Goal: Information Seeking & Learning: Learn about a topic

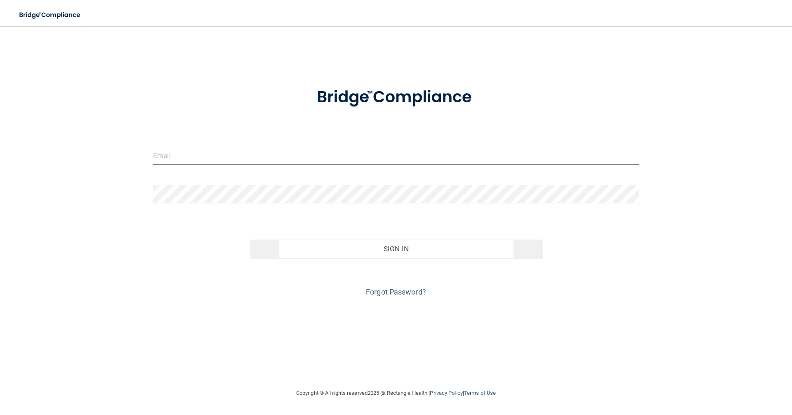
type input "[EMAIL_ADDRESS][DOMAIN_NAME]"
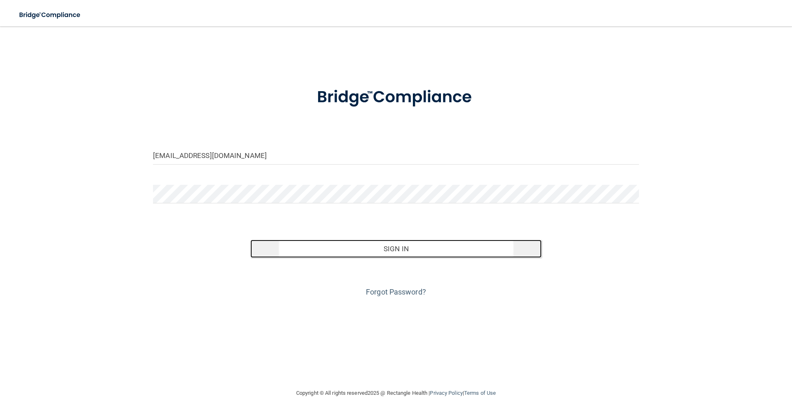
click at [412, 251] on button "Sign In" at bounding box center [396, 249] width 292 height 18
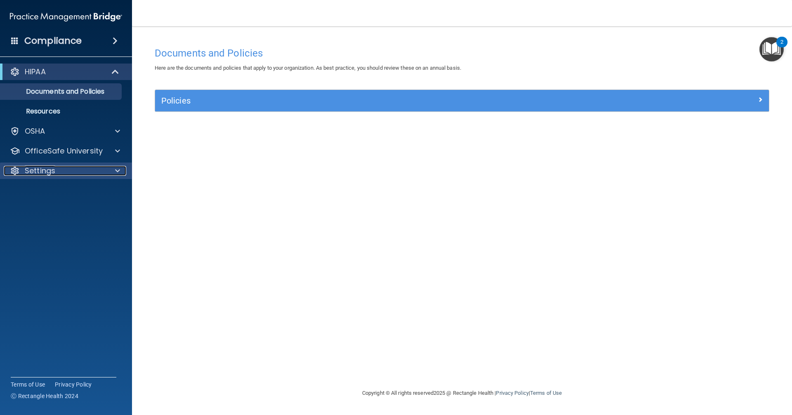
click at [63, 170] on div "Settings" at bounding box center [55, 171] width 102 height 10
click at [51, 189] on p "My Account" at bounding box center [61, 190] width 113 height 8
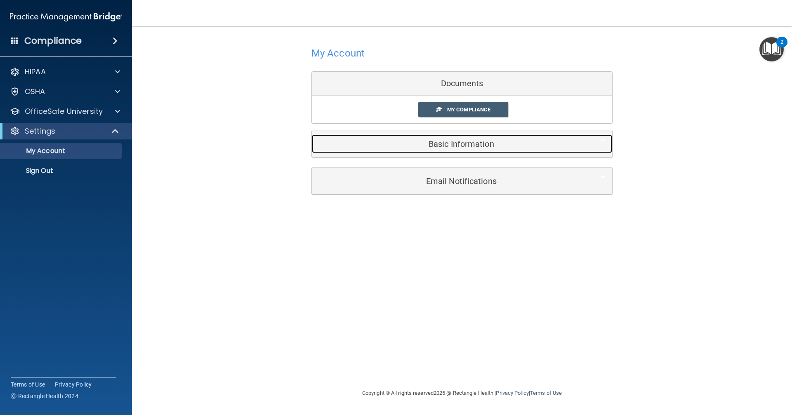
click at [475, 145] on h5 "Basic Information" at bounding box center [449, 143] width 263 height 9
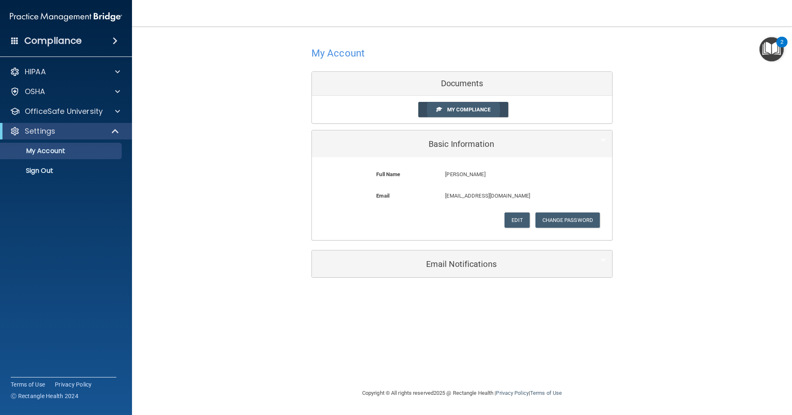
click at [471, 107] on span "My Compliance" at bounding box center [468, 109] width 43 height 6
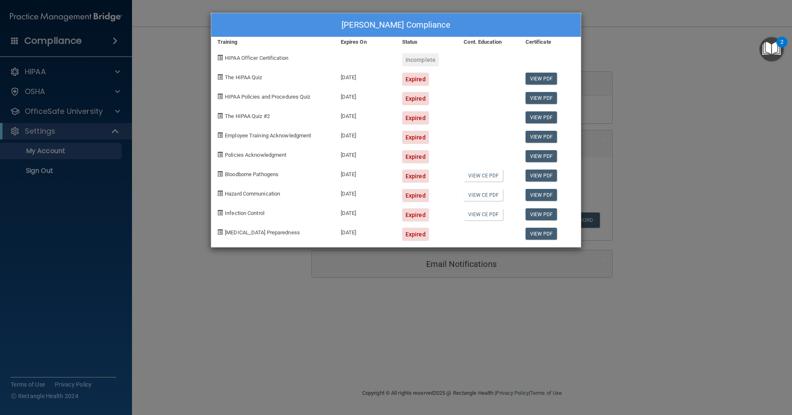
click at [657, 102] on div "Lety Guerrero's Compliance Training Expires On Status Cont. Education Certifica…" at bounding box center [396, 207] width 792 height 415
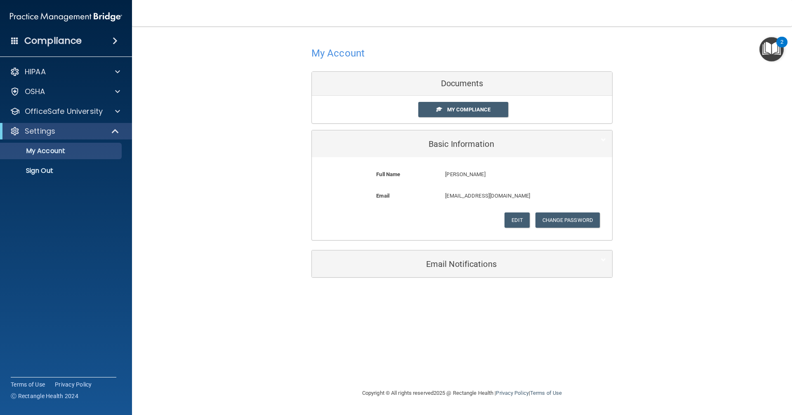
click at [44, 81] on div "HIPAA Documents and Policies Report an Incident Business Associates Emergency P…" at bounding box center [66, 122] width 132 height 125
click at [51, 73] on div "HIPAA" at bounding box center [55, 72] width 102 height 10
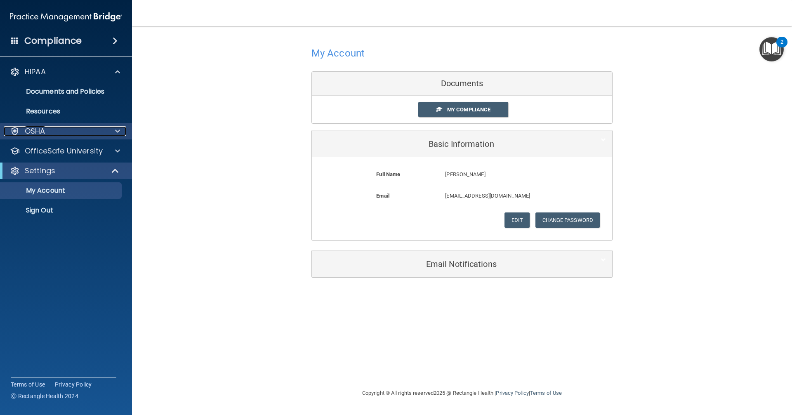
click at [43, 128] on p "OSHA" at bounding box center [35, 131] width 21 height 10
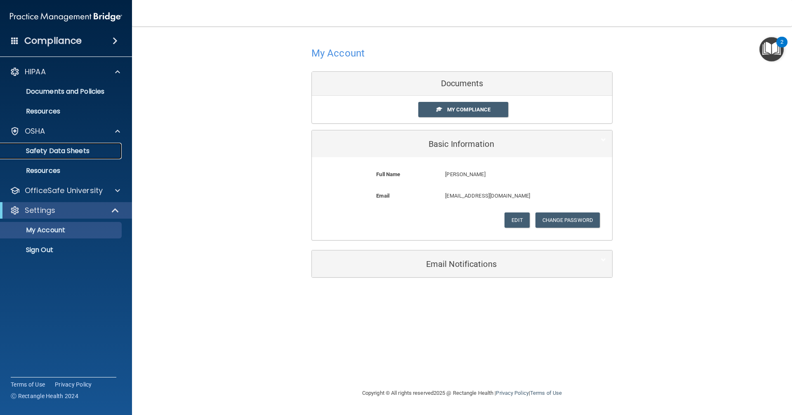
click at [74, 149] on p "Safety Data Sheets" at bounding box center [61, 151] width 113 height 8
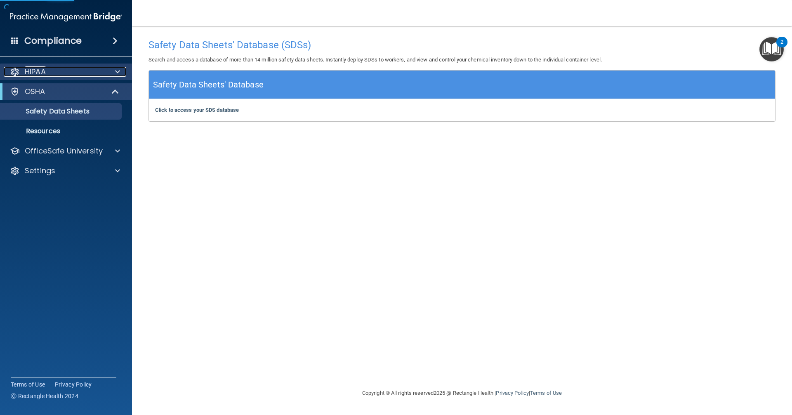
click at [51, 70] on div "HIPAA" at bounding box center [55, 72] width 102 height 10
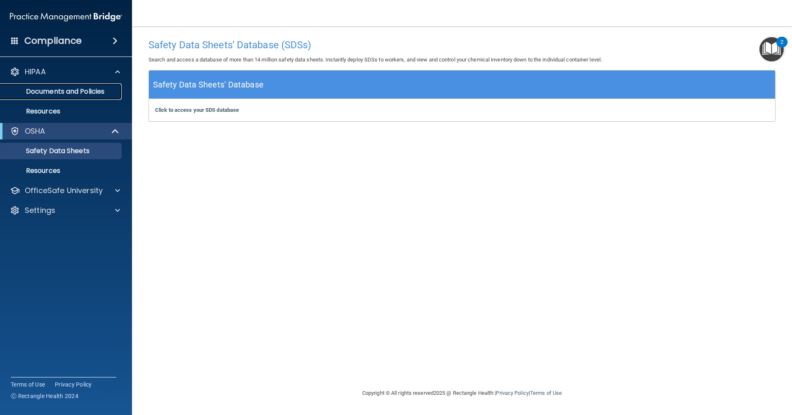
click at [52, 88] on p "Documents and Policies" at bounding box center [61, 91] width 113 height 8
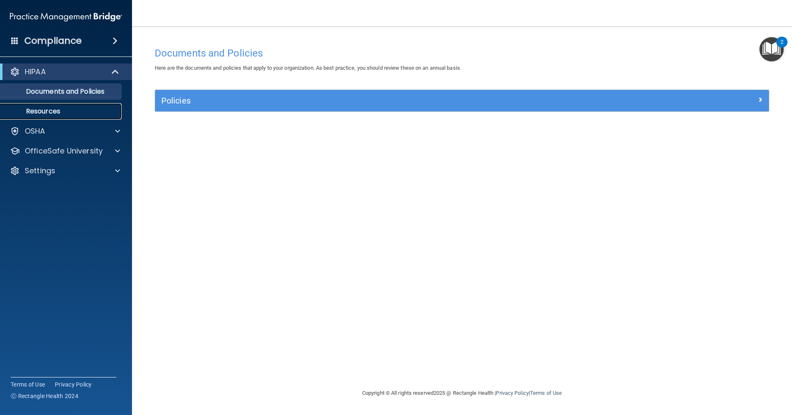
click at [36, 108] on p "Resources" at bounding box center [61, 111] width 113 height 8
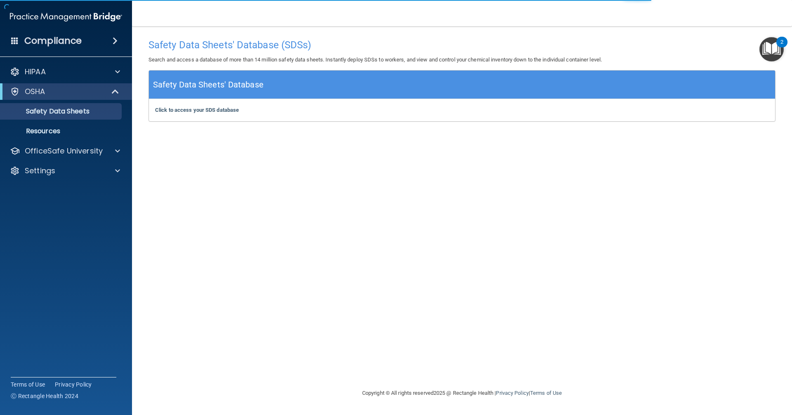
click at [118, 42] on span at bounding box center [115, 41] width 5 height 10
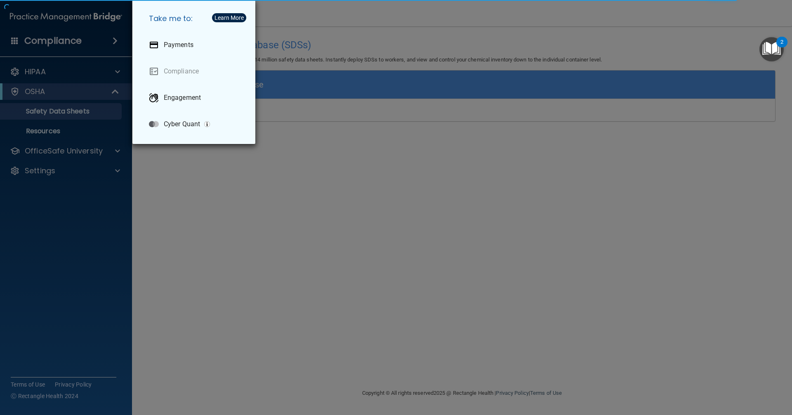
click at [36, 40] on div "Take me to: Payments Compliance Engagement Cyber Quant" at bounding box center [396, 207] width 792 height 415
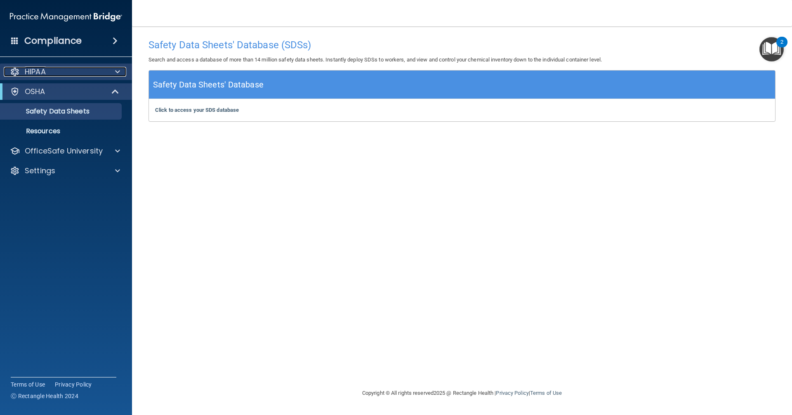
click at [27, 67] on p "HIPAA" at bounding box center [35, 72] width 21 height 10
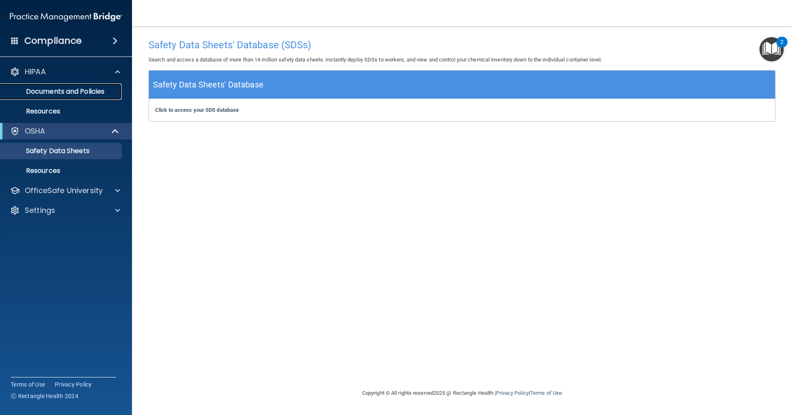
click at [59, 93] on p "Documents and Policies" at bounding box center [61, 91] width 113 height 8
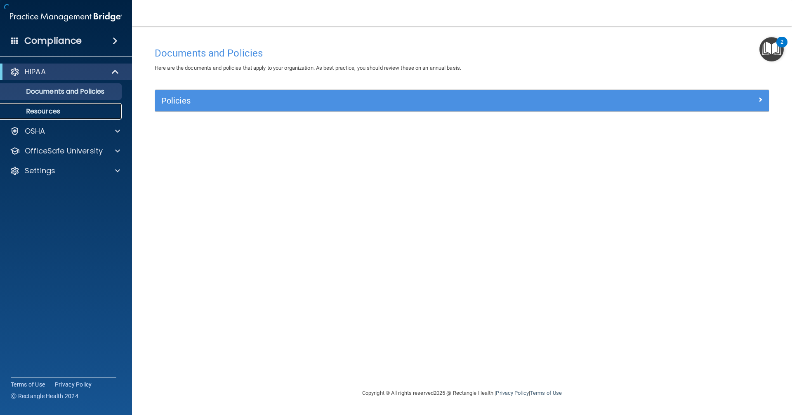
click at [51, 112] on p "Resources" at bounding box center [61, 111] width 113 height 8
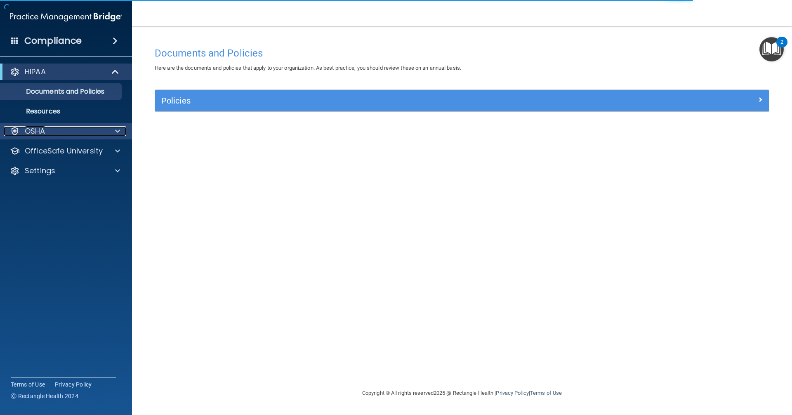
click at [113, 134] on div at bounding box center [116, 131] width 21 height 10
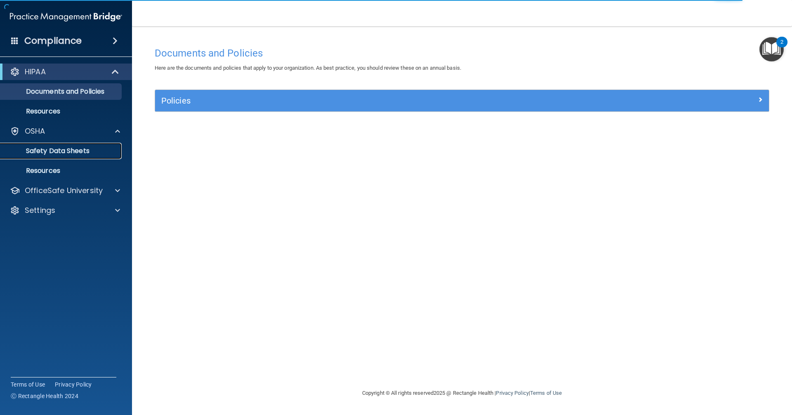
click at [89, 152] on p "Safety Data Sheets" at bounding box center [61, 151] width 113 height 8
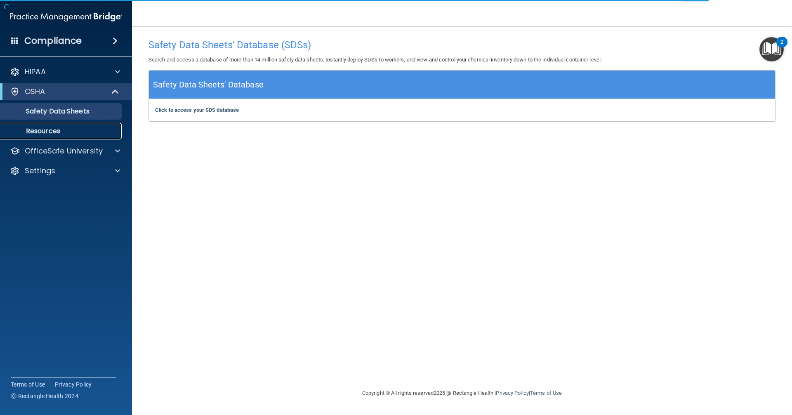
click at [68, 134] on p "Resources" at bounding box center [61, 131] width 113 height 8
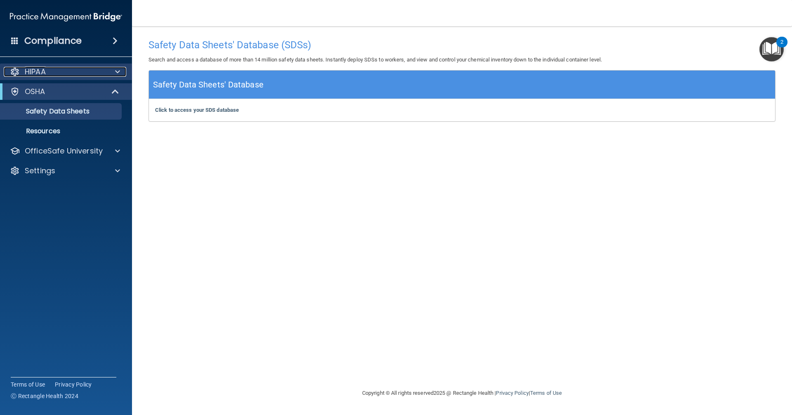
click at [66, 71] on div "HIPAA" at bounding box center [55, 72] width 102 height 10
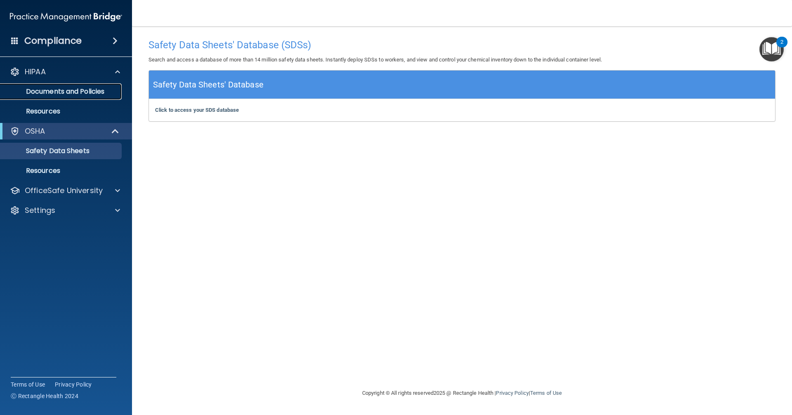
click at [77, 95] on p "Documents and Policies" at bounding box center [61, 91] width 113 height 8
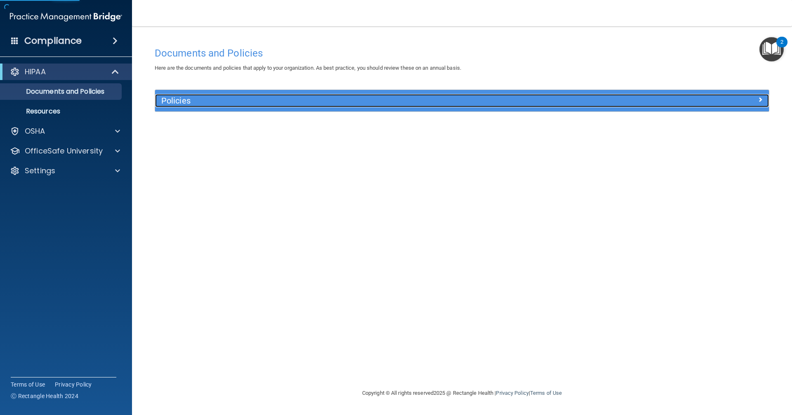
click at [179, 96] on h5 "Policies" at bounding box center [385, 100] width 448 height 9
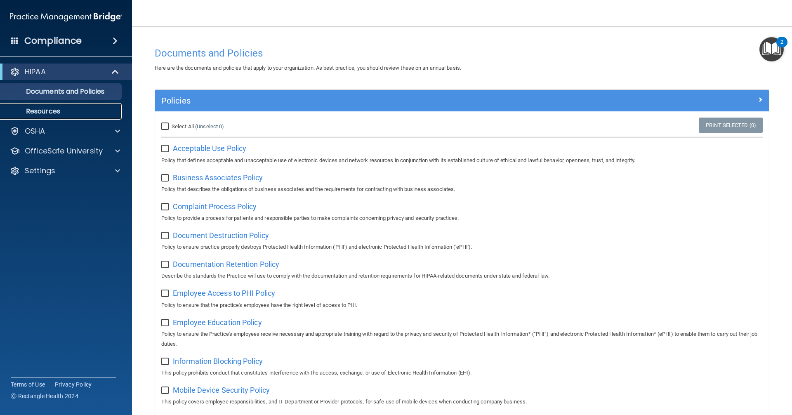
click at [44, 109] on p "Resources" at bounding box center [61, 111] width 113 height 8
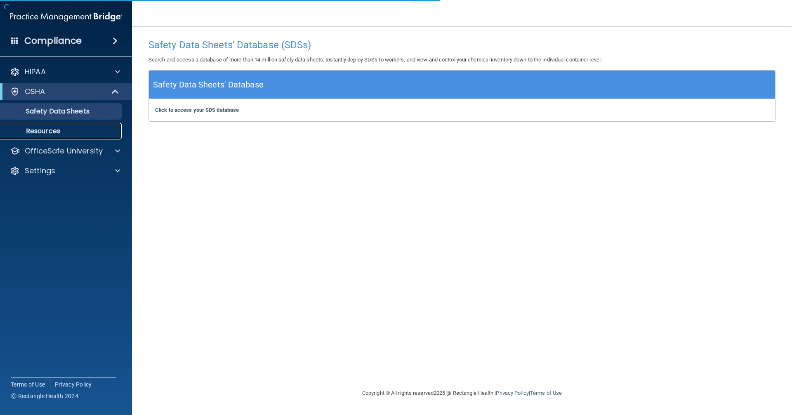
click at [59, 133] on p "Resources" at bounding box center [61, 131] width 113 height 8
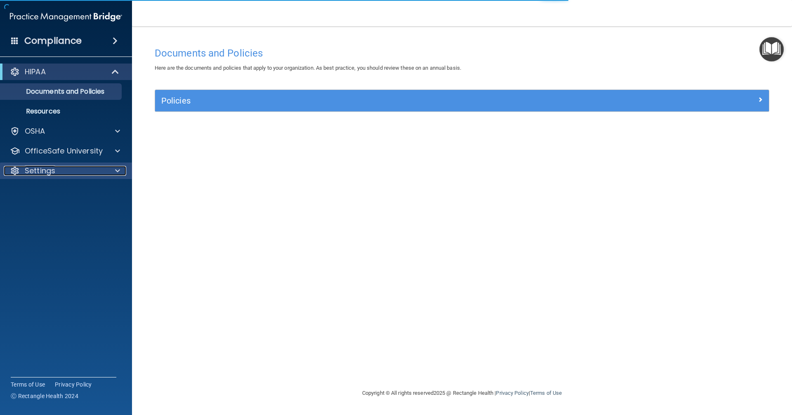
click at [51, 169] on p "Settings" at bounding box center [40, 171] width 31 height 10
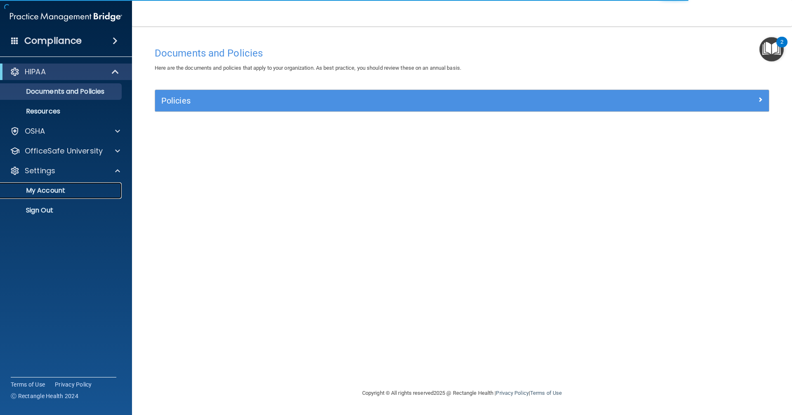
click at [52, 188] on p "My Account" at bounding box center [61, 190] width 113 height 8
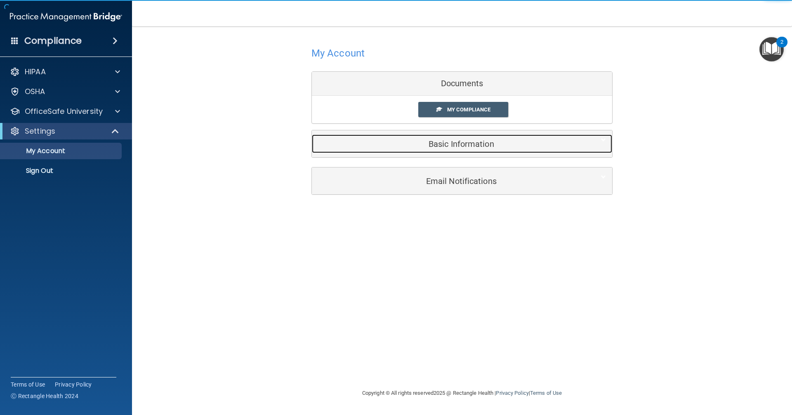
click at [459, 144] on h5 "Basic Information" at bounding box center [449, 143] width 263 height 9
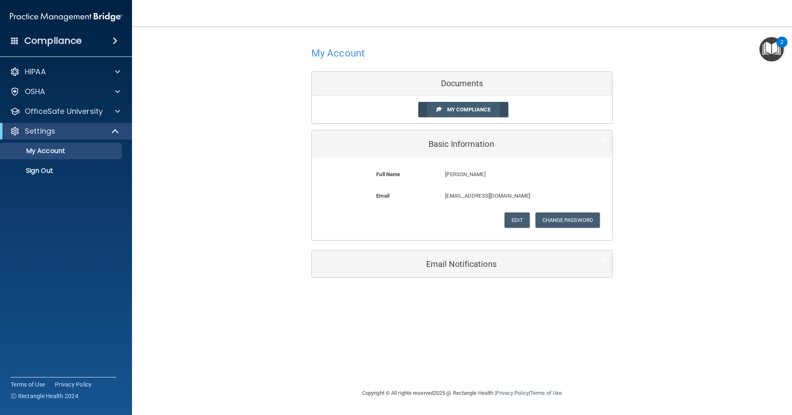
click at [455, 109] on span "My Compliance" at bounding box center [468, 109] width 43 height 6
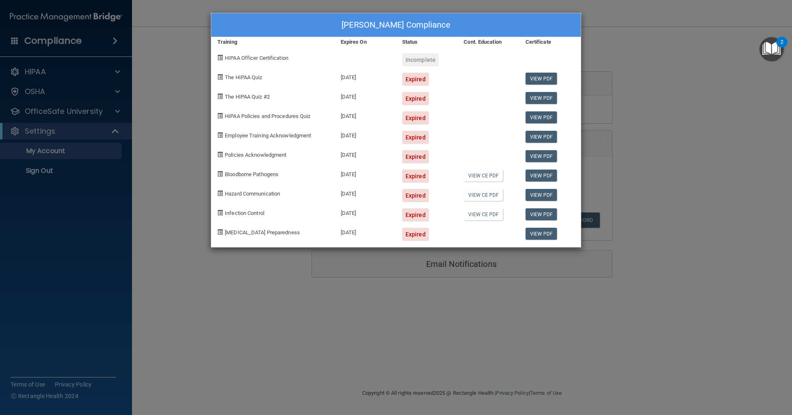
click at [773, 118] on div "[PERSON_NAME] Compliance Training Expires On Status Cont. Education Certificate…" at bounding box center [396, 207] width 792 height 415
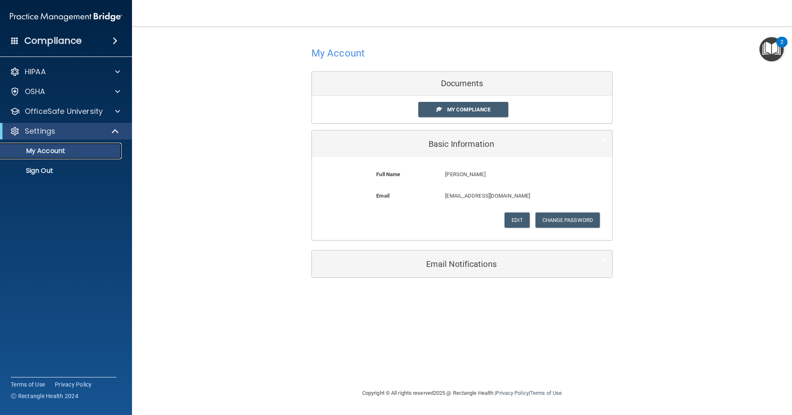
click at [81, 147] on p "My Account" at bounding box center [61, 151] width 113 height 8
click at [509, 219] on button "Edit" at bounding box center [516, 219] width 25 height 15
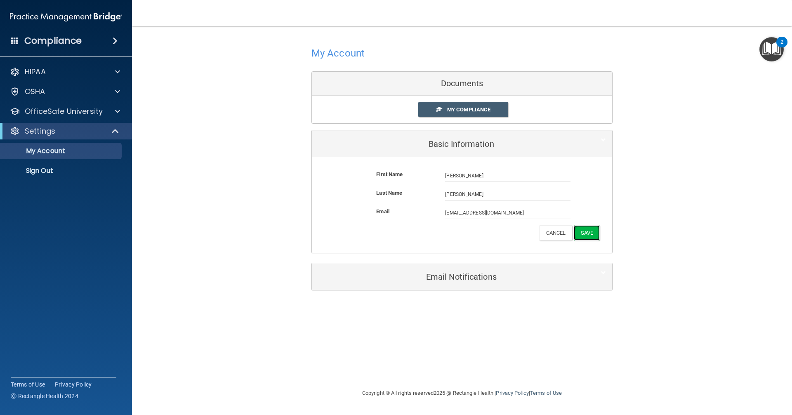
click at [586, 231] on button "Save" at bounding box center [587, 232] width 26 height 15
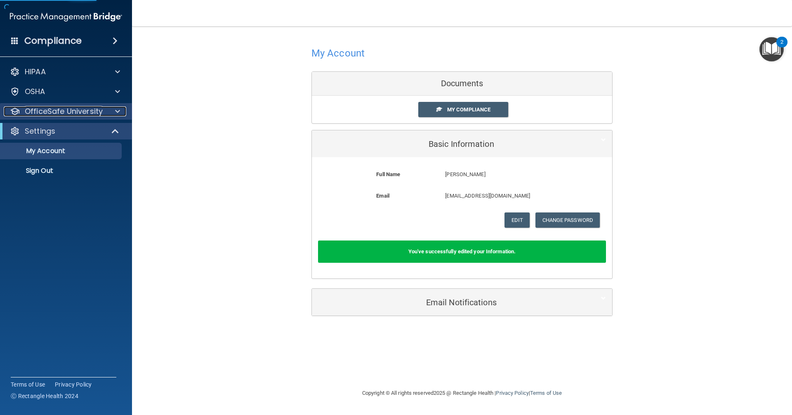
click at [85, 108] on p "OfficeSafe University" at bounding box center [64, 111] width 78 height 10
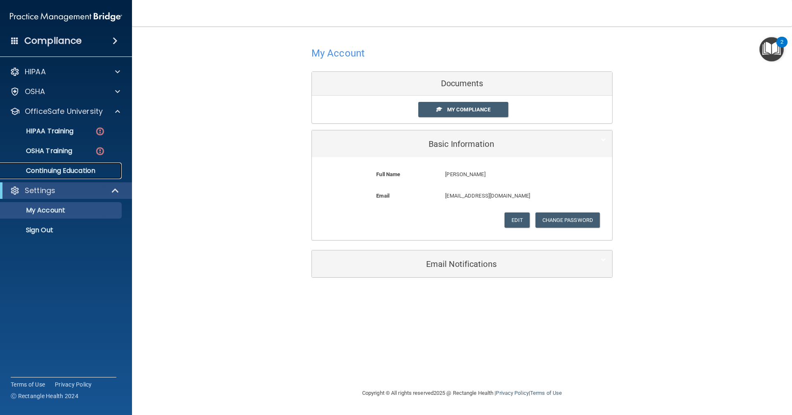
click at [75, 168] on p "Continuing Education" at bounding box center [61, 171] width 113 height 8
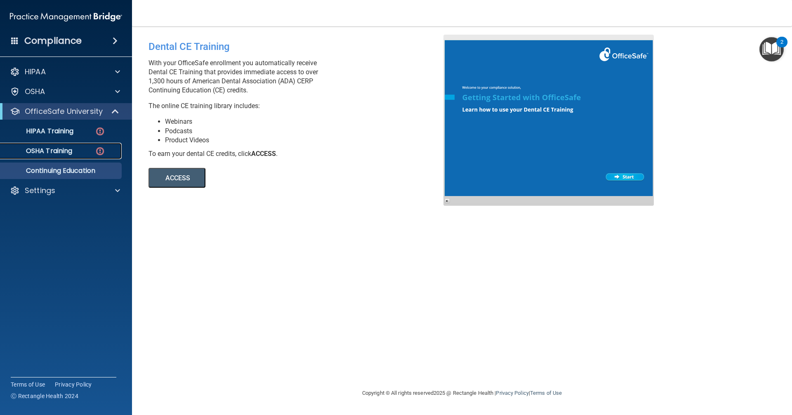
click at [72, 148] on p "OSHA Training" at bounding box center [38, 151] width 67 height 8
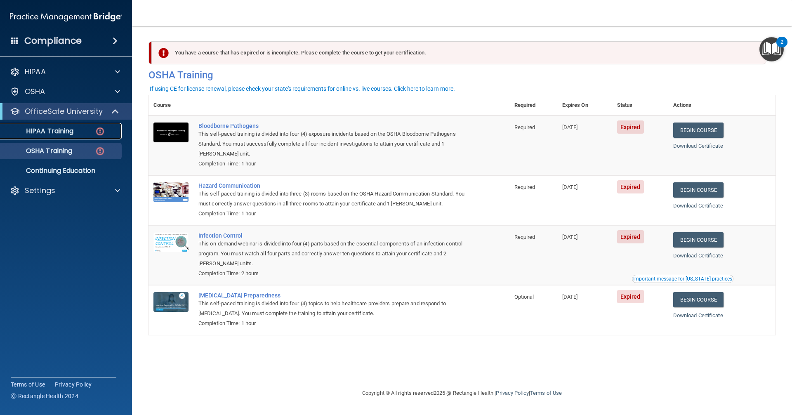
click at [78, 135] on link "HIPAA Training" at bounding box center [57, 131] width 130 height 16
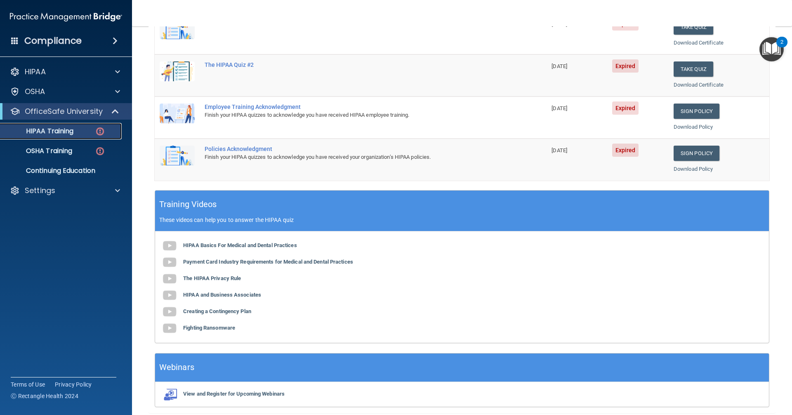
scroll to position [206, 0]
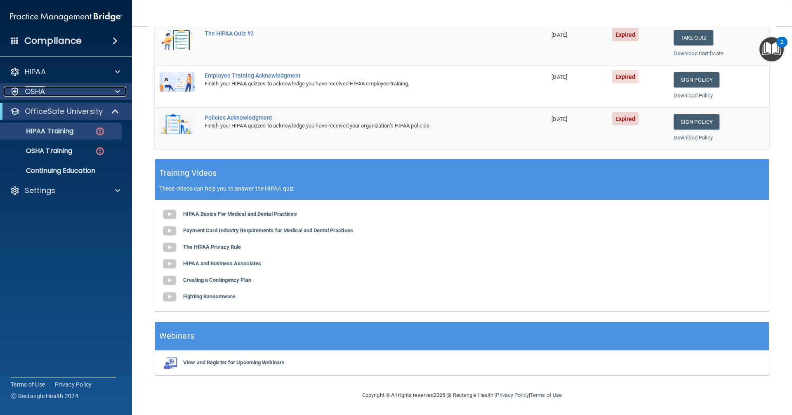
click at [50, 94] on div "OSHA" at bounding box center [55, 92] width 102 height 10
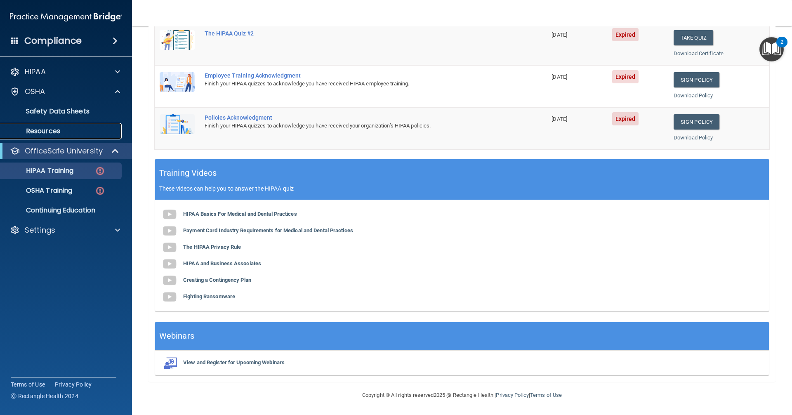
click at [48, 131] on p "Resources" at bounding box center [61, 131] width 113 height 8
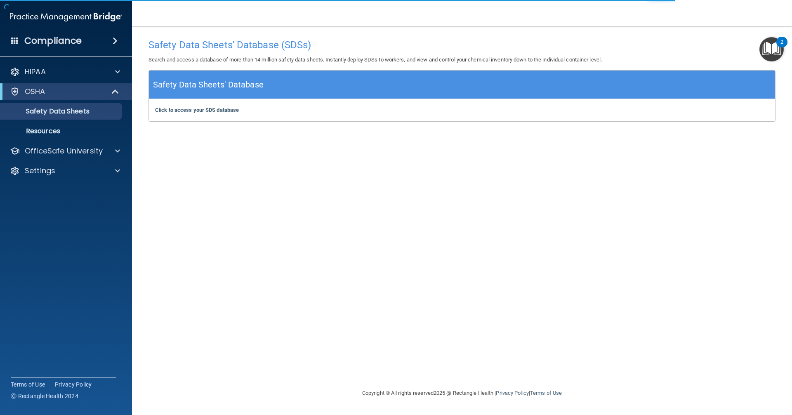
click at [11, 38] on span at bounding box center [14, 40] width 7 height 7
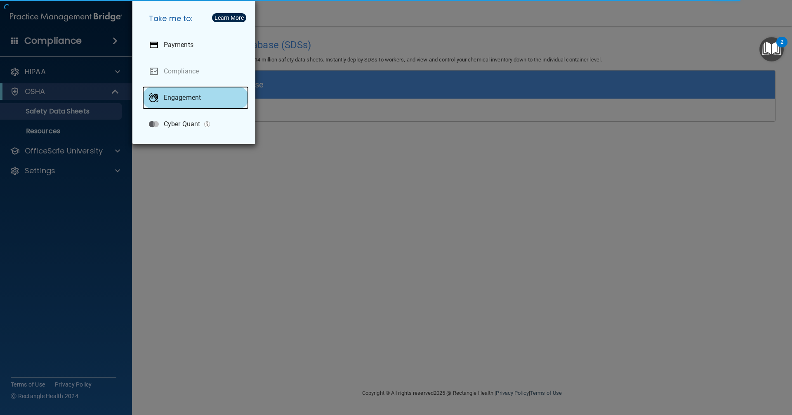
click at [183, 98] on p "Engagement" at bounding box center [182, 98] width 37 height 8
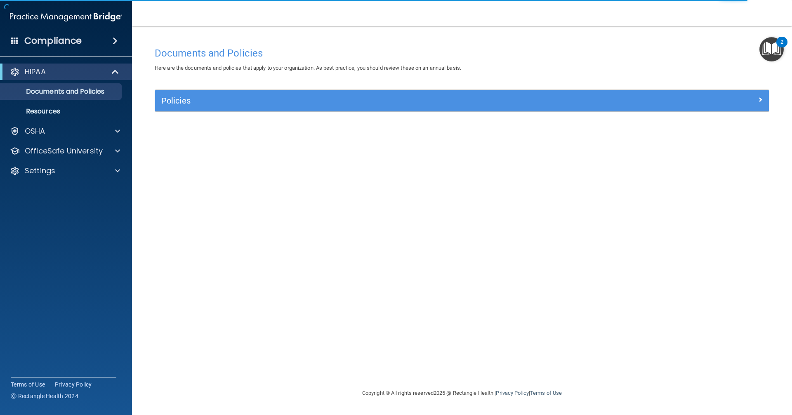
click at [12, 40] on span at bounding box center [14, 40] width 7 height 7
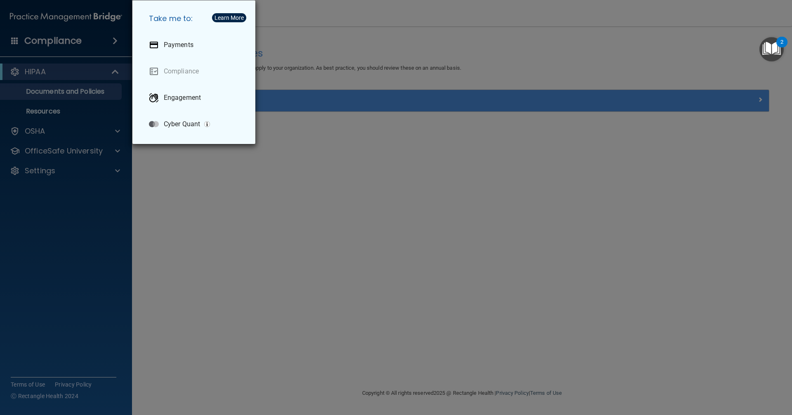
click at [77, 233] on div "Take me to: Payments Compliance Engagement Cyber Quant" at bounding box center [396, 207] width 792 height 415
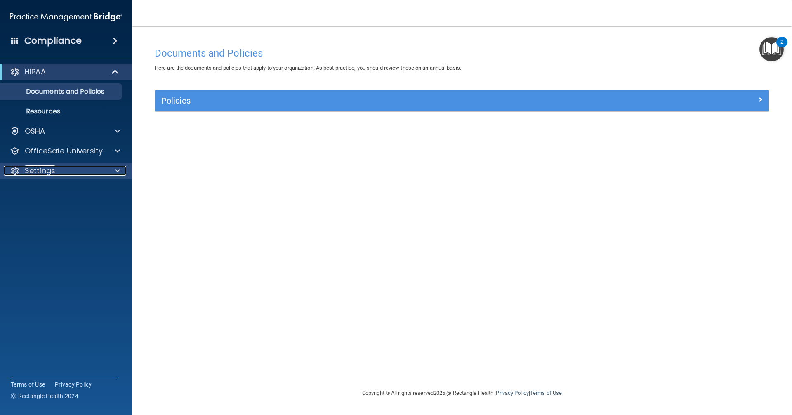
click at [114, 173] on div at bounding box center [116, 171] width 21 height 10
click at [55, 192] on p "My Account" at bounding box center [61, 190] width 113 height 8
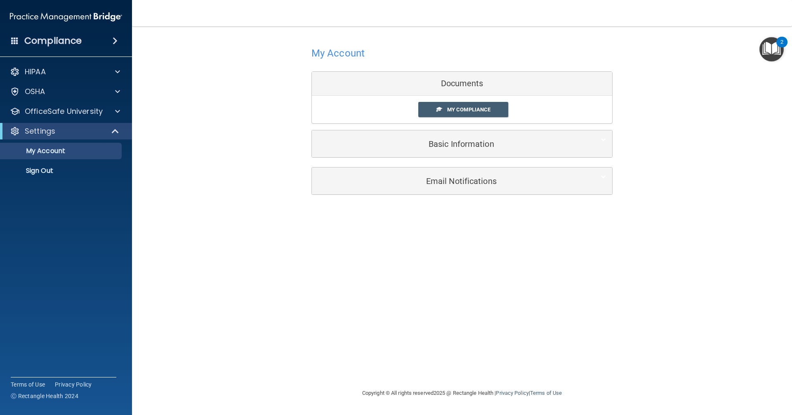
click at [442, 85] on div "Documents" at bounding box center [462, 84] width 300 height 24
click at [457, 110] on span "My Compliance" at bounding box center [468, 109] width 43 height 6
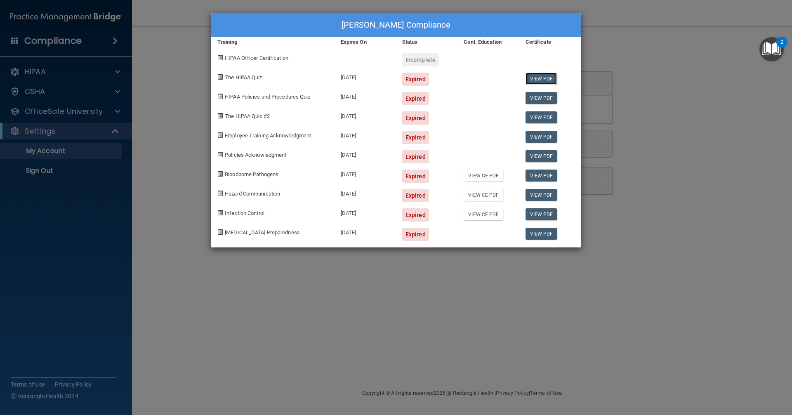
click at [543, 78] on link "View PDF" at bounding box center [541, 79] width 32 height 12
click at [47, 152] on div "Lety Guerrero's Compliance Training Expires On Status Cont. Education Certifica…" at bounding box center [396, 207] width 792 height 415
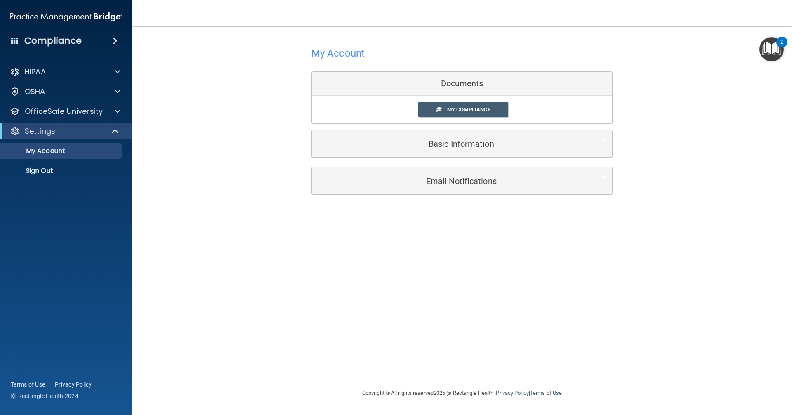
click at [459, 154] on div "Basic Information" at bounding box center [462, 143] width 300 height 27
click at [43, 39] on h4 "Compliance" at bounding box center [52, 41] width 57 height 12
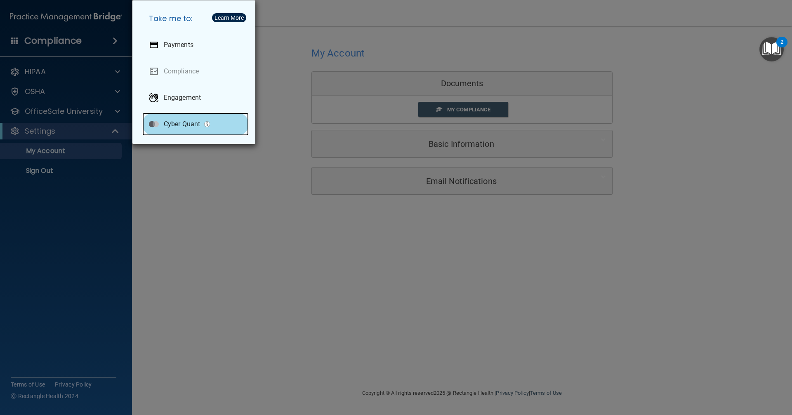
click at [177, 125] on p "Cyber Quant" at bounding box center [182, 124] width 36 height 8
click at [447, 349] on div "Take me to: Payments Compliance Engagement Cyber Quant" at bounding box center [396, 207] width 792 height 415
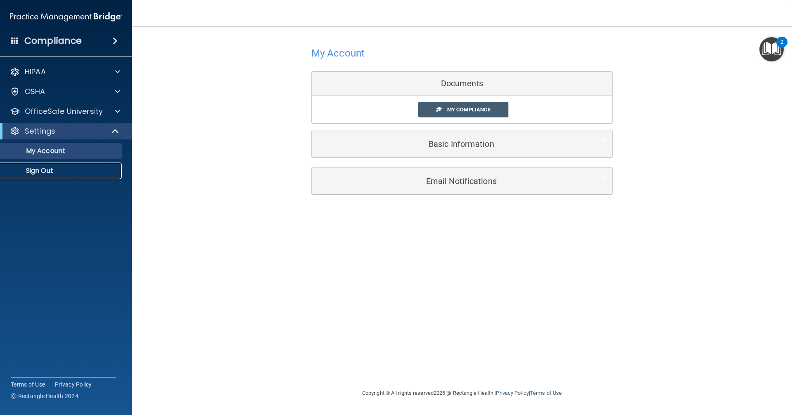
click at [42, 170] on p "Sign Out" at bounding box center [61, 171] width 113 height 8
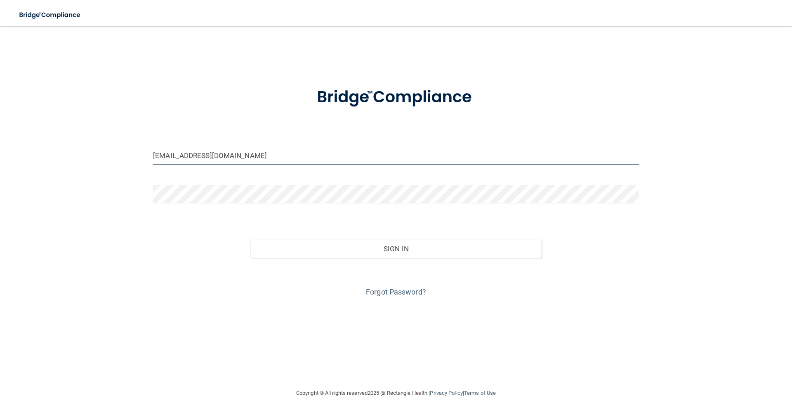
click at [267, 158] on input "office@tedfrenchdds.com" at bounding box center [396, 155] width 486 height 19
type input "[EMAIL_ADDRESS][DOMAIN_NAME]"
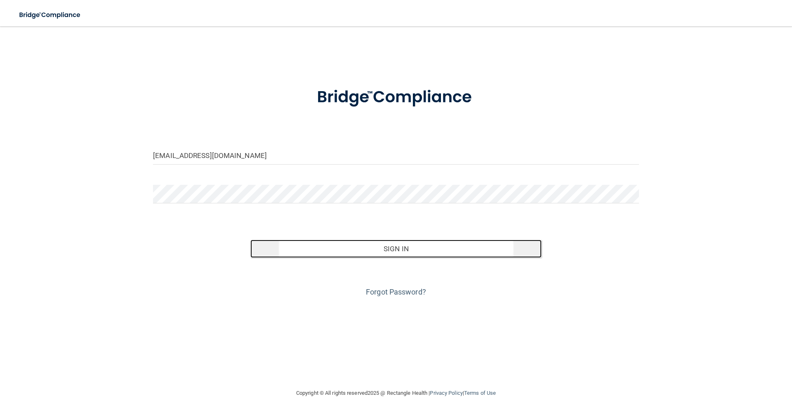
click at [399, 250] on button "Sign In" at bounding box center [396, 249] width 292 height 18
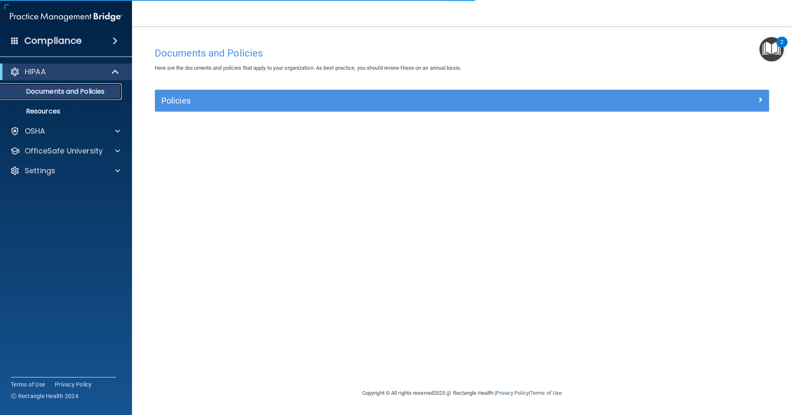
click at [69, 88] on p "Documents and Policies" at bounding box center [61, 91] width 113 height 8
click at [67, 107] on link "Resources" at bounding box center [57, 111] width 130 height 16
click at [767, 49] on img "Open Resource Center, 2 new notifications" at bounding box center [771, 49] width 24 height 24
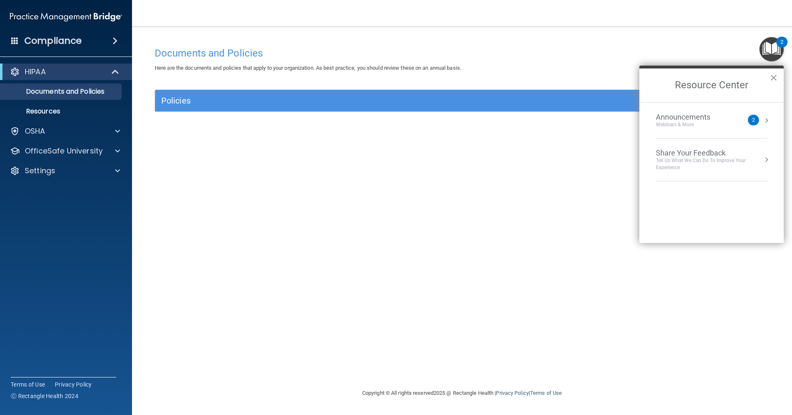
click at [435, 48] on h4 "Documents and Policies" at bounding box center [462, 53] width 614 height 11
click at [19, 42] on div "Compliance" at bounding box center [66, 41] width 132 height 18
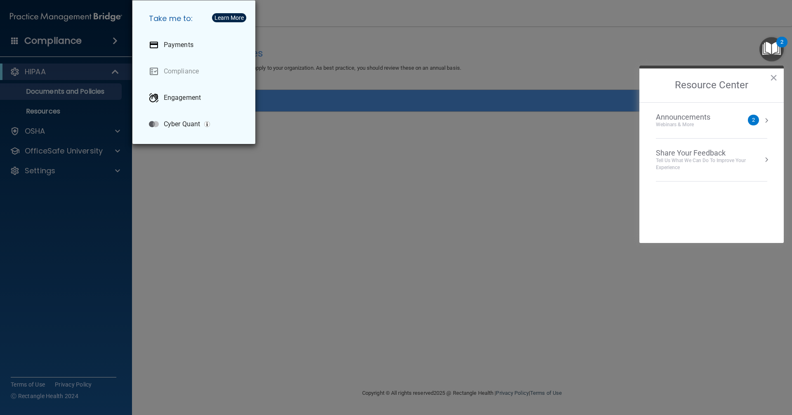
click at [279, 189] on div "Take me to: Payments Compliance Engagement Cyber Quant" at bounding box center [396, 207] width 792 height 415
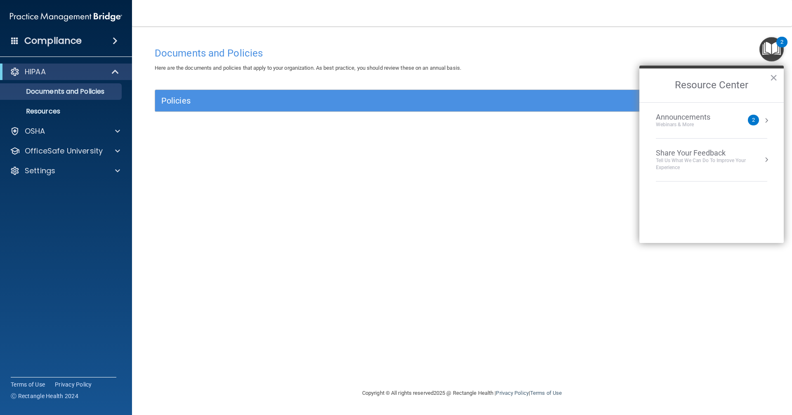
click at [61, 37] on h4 "Compliance" at bounding box center [52, 41] width 57 height 12
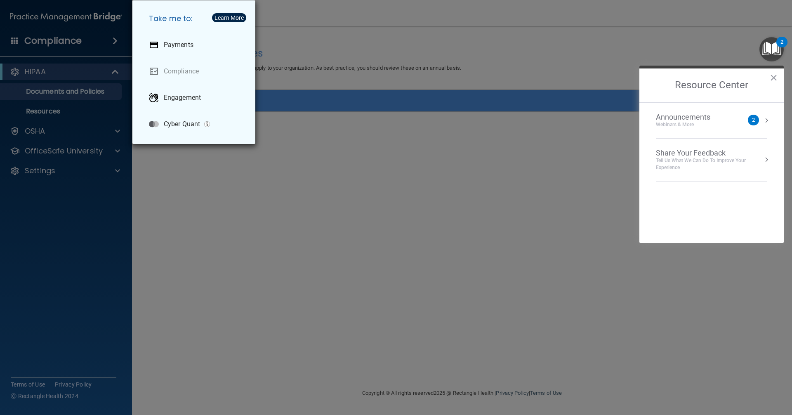
click at [188, 203] on div "Take me to: Payments Compliance Engagement Cyber Quant" at bounding box center [396, 207] width 792 height 415
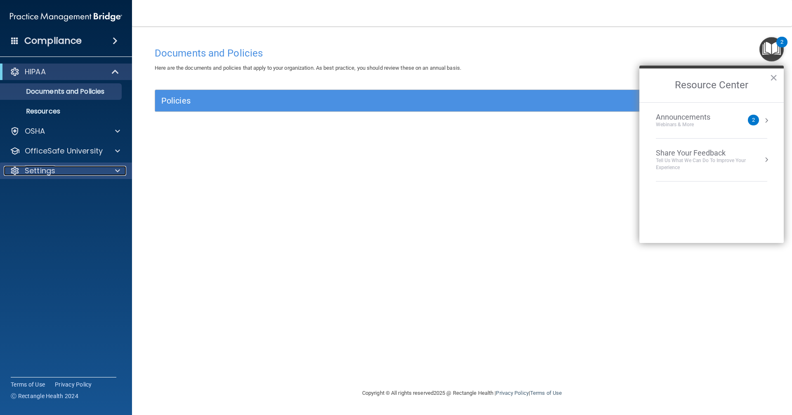
click at [68, 173] on div "Settings" at bounding box center [55, 171] width 102 height 10
click at [54, 191] on p "My Account" at bounding box center [61, 190] width 113 height 8
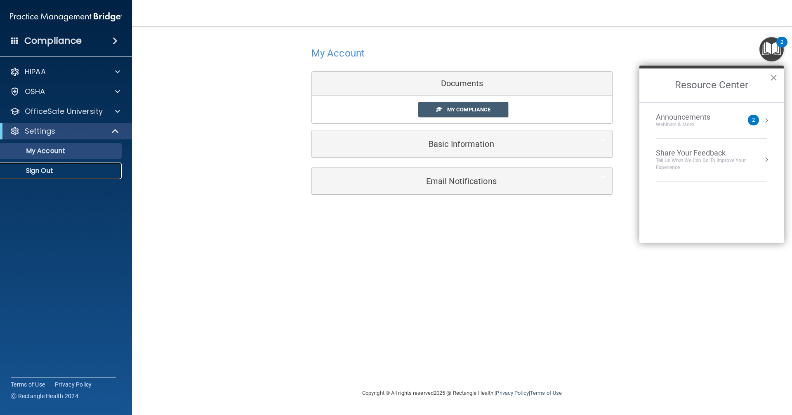
click at [51, 172] on p "Sign Out" at bounding box center [61, 171] width 113 height 8
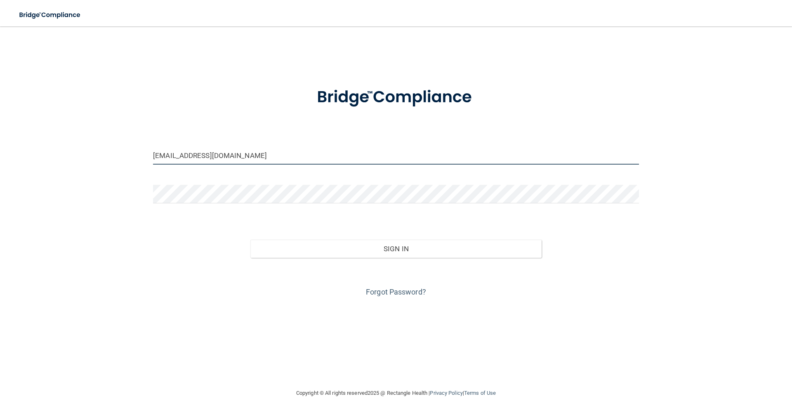
drag, startPoint x: 247, startPoint y: 158, endPoint x: 0, endPoint y: 122, distance: 249.2
click at [0, 126] on main "lguerrero_01@yahoo.com Invalid email/password. You don't have permission to acc…" at bounding box center [396, 220] width 792 height 388
type input "office@tedfrenchdds.com"
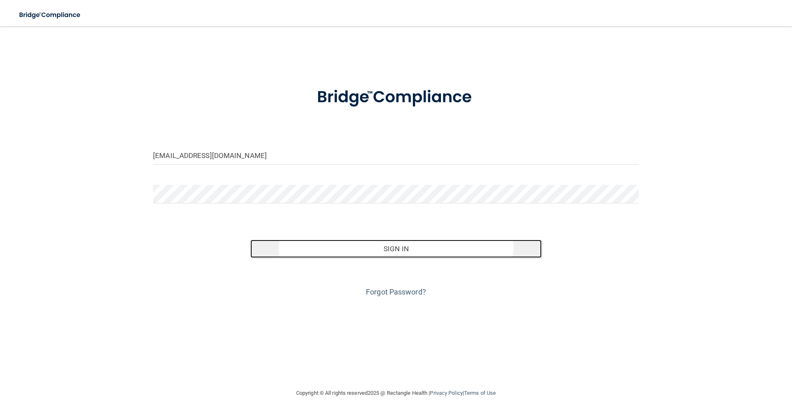
click at [382, 251] on button "Sign In" at bounding box center [396, 249] width 292 height 18
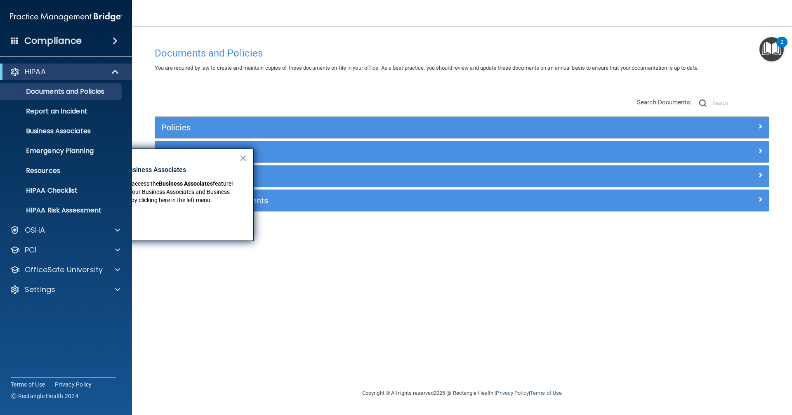
drag, startPoint x: 318, startPoint y: 276, endPoint x: 287, endPoint y: 205, distance: 76.8
click at [318, 276] on div "Documents and Policies You are required by law to create and maintain copies of…" at bounding box center [461, 215] width 627 height 345
click at [244, 156] on button "×" at bounding box center [243, 157] width 8 height 13
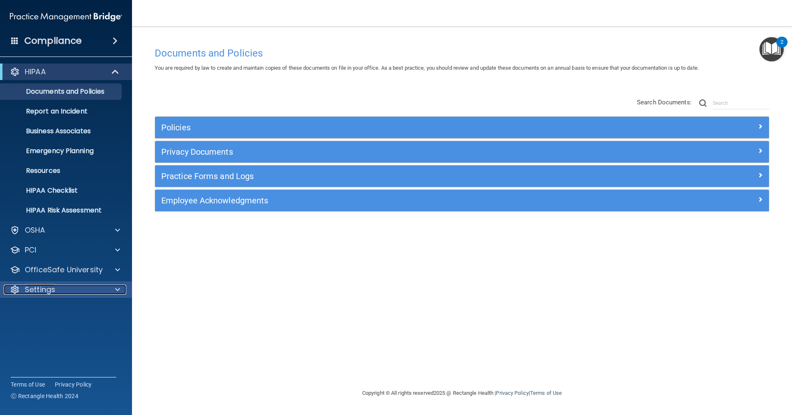
click at [71, 290] on div "Settings" at bounding box center [55, 290] width 102 height 10
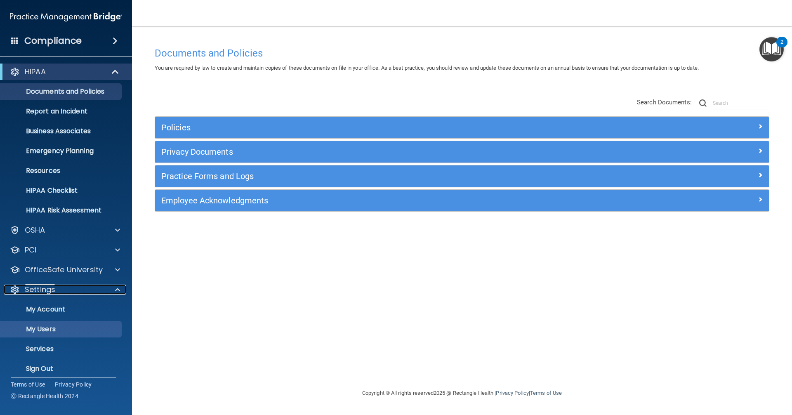
scroll to position [7, 0]
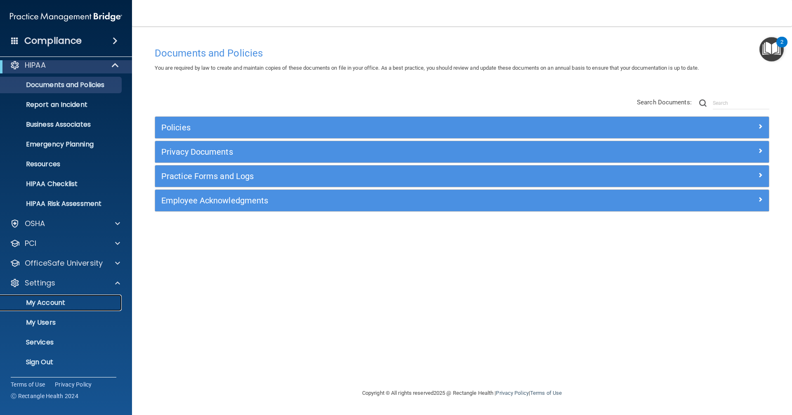
click at [63, 303] on p "My Account" at bounding box center [61, 303] width 113 height 8
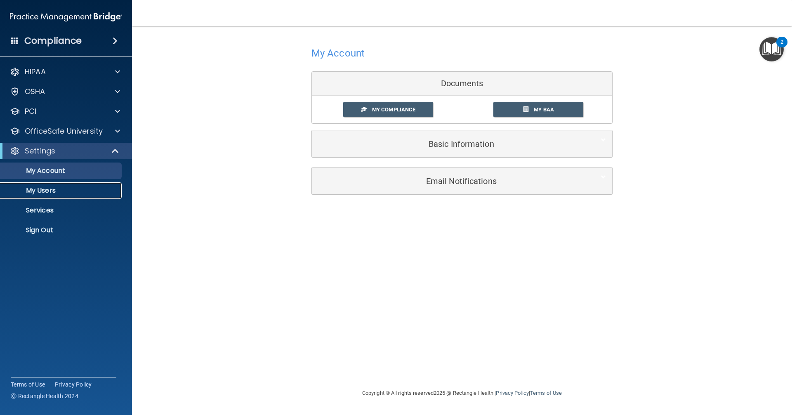
click at [45, 193] on p "My Users" at bounding box center [61, 190] width 113 height 8
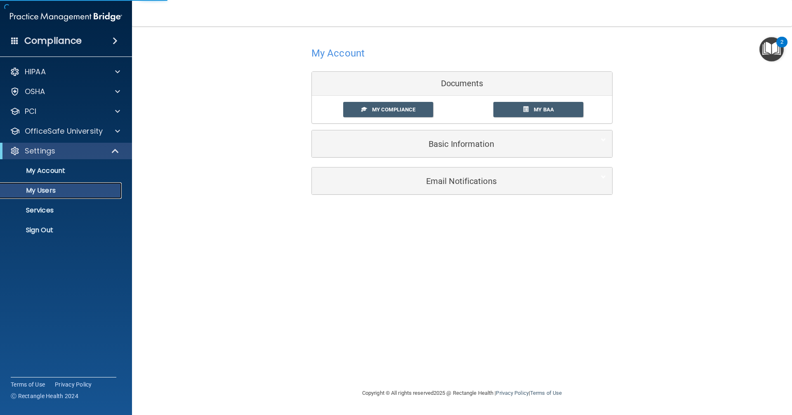
select select "20"
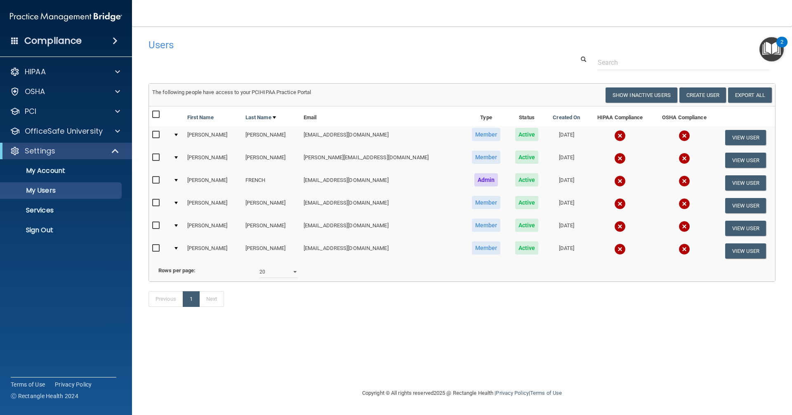
click at [154, 157] on input "checkbox" at bounding box center [156, 157] width 9 height 7
checkbox input "true"
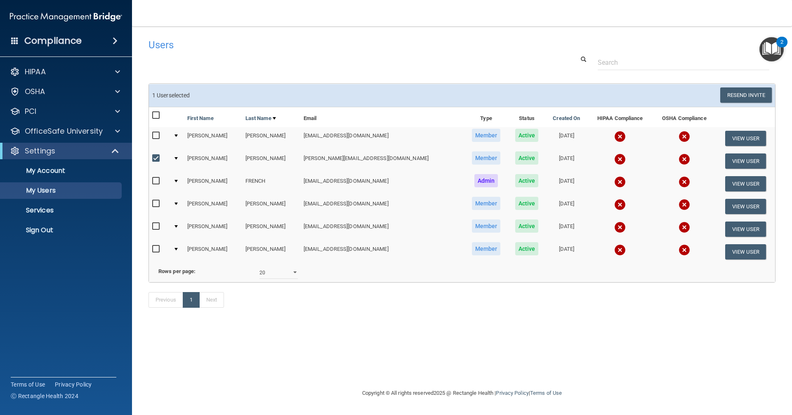
click at [154, 247] on input "checkbox" at bounding box center [156, 249] width 9 height 7
checkbox input "true"
click at [747, 163] on button "View User" at bounding box center [745, 160] width 41 height 15
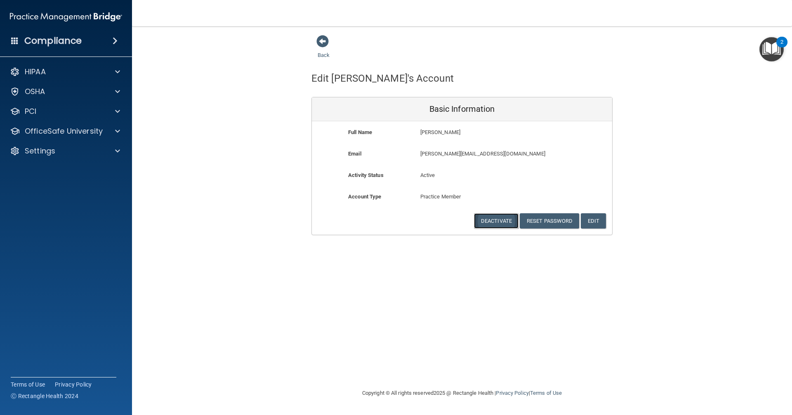
click at [504, 221] on button "Deactivate" at bounding box center [496, 220] width 45 height 15
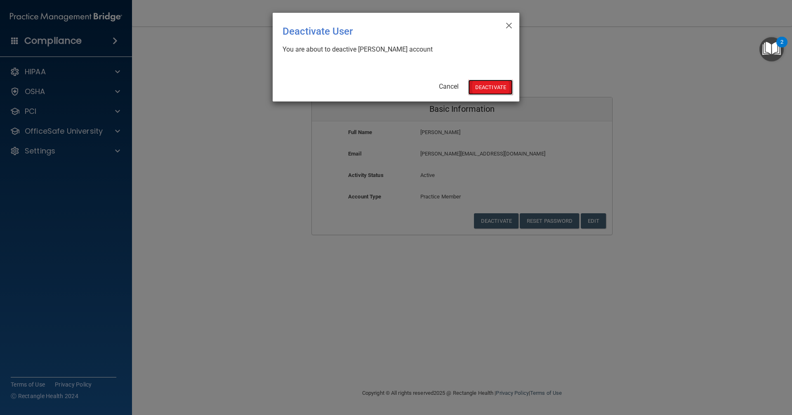
click at [492, 88] on button "Deactivate" at bounding box center [490, 87] width 45 height 15
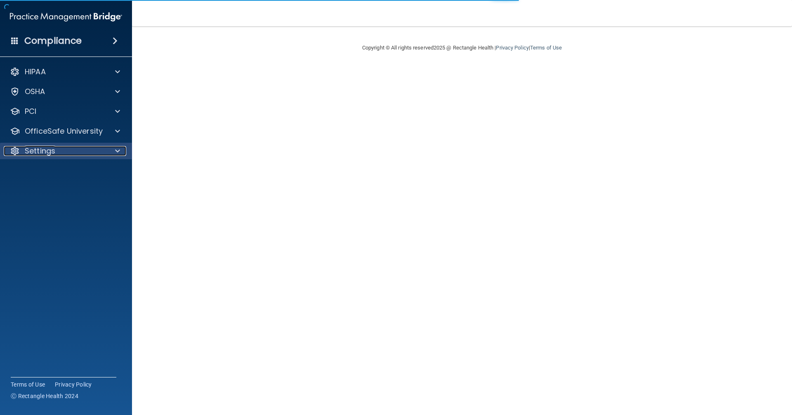
click at [49, 152] on p "Settings" at bounding box center [40, 151] width 31 height 10
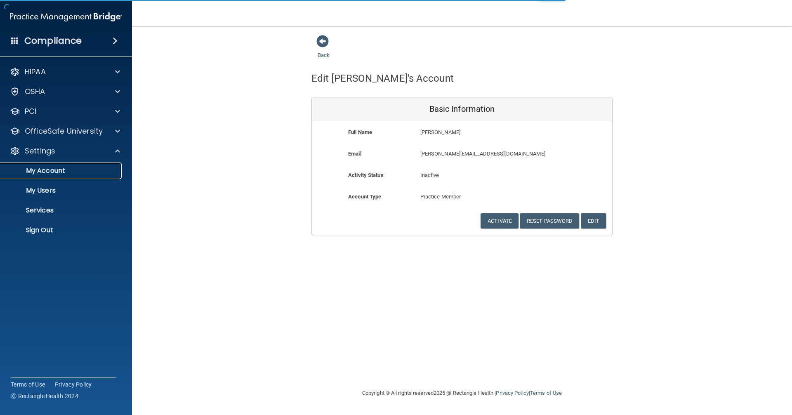
click at [57, 168] on p "My Account" at bounding box center [61, 171] width 113 height 8
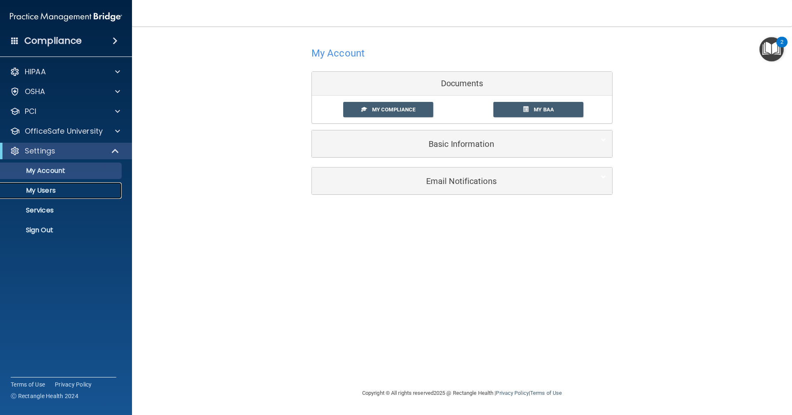
click at [34, 188] on p "My Users" at bounding box center [61, 190] width 113 height 8
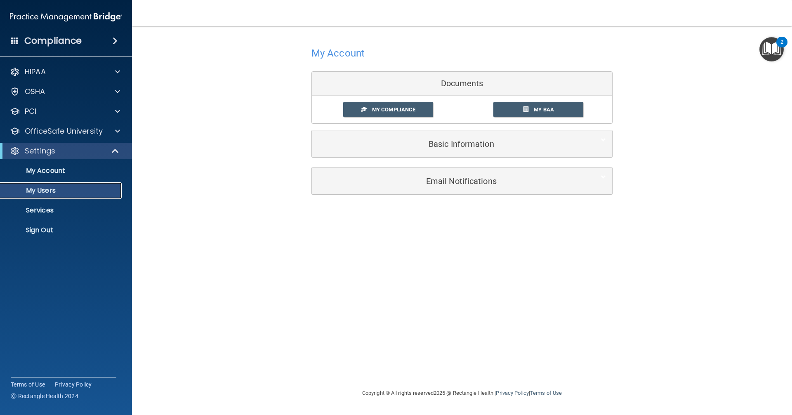
select select "20"
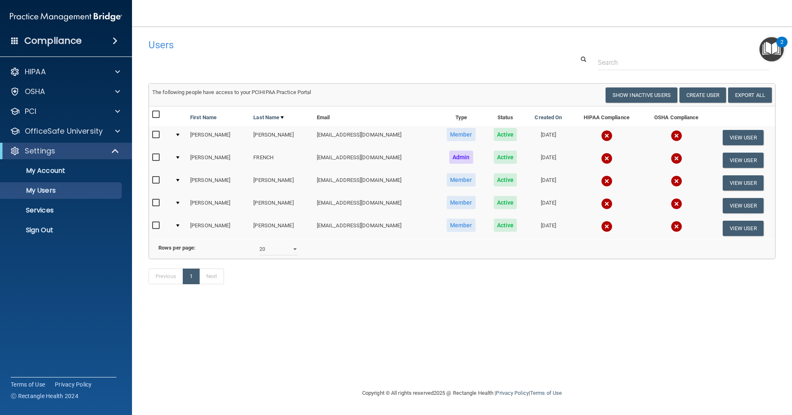
click at [155, 225] on input "checkbox" at bounding box center [156, 225] width 9 height 7
checkbox input "true"
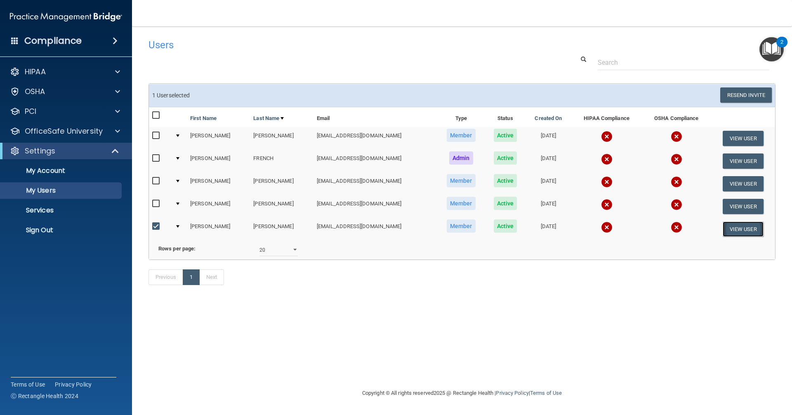
click at [734, 228] on button "View User" at bounding box center [742, 228] width 41 height 15
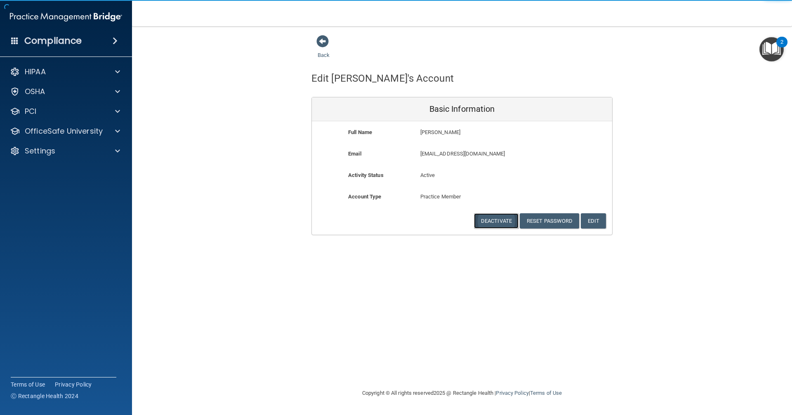
click at [494, 219] on button "Deactivate" at bounding box center [496, 220] width 45 height 15
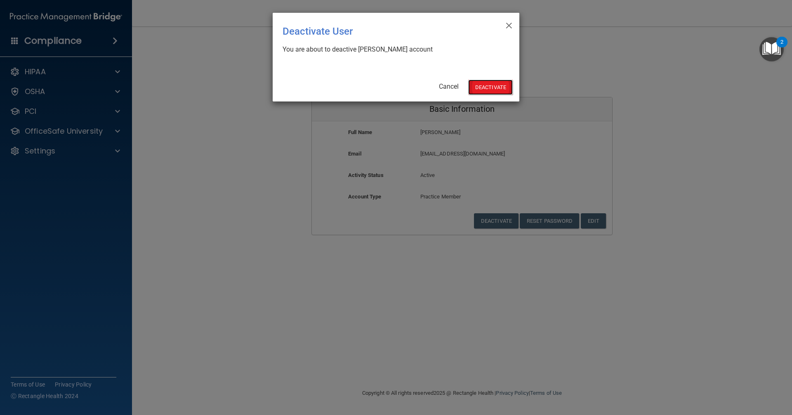
click at [490, 86] on button "Deactivate" at bounding box center [490, 87] width 45 height 15
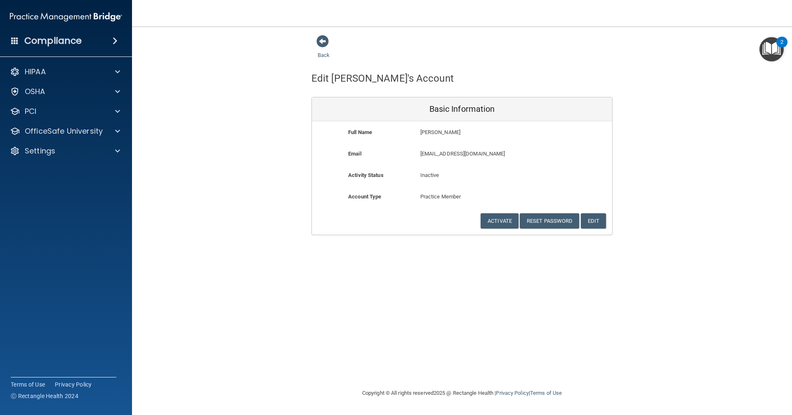
click at [490, 247] on div "Back Edit Ana's Account Basic Information Full Name Ana Nieto Ana Last Name Nie…" at bounding box center [461, 207] width 627 height 345
click at [45, 151] on p "Settings" at bounding box center [40, 151] width 31 height 10
click at [58, 190] on p "My Users" at bounding box center [61, 190] width 113 height 8
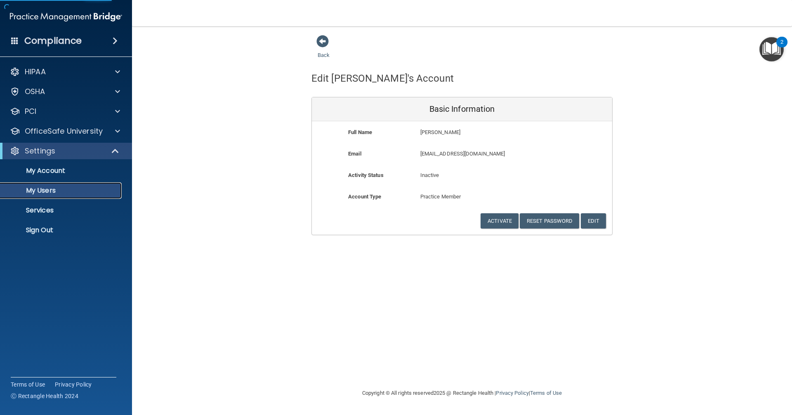
select select "20"
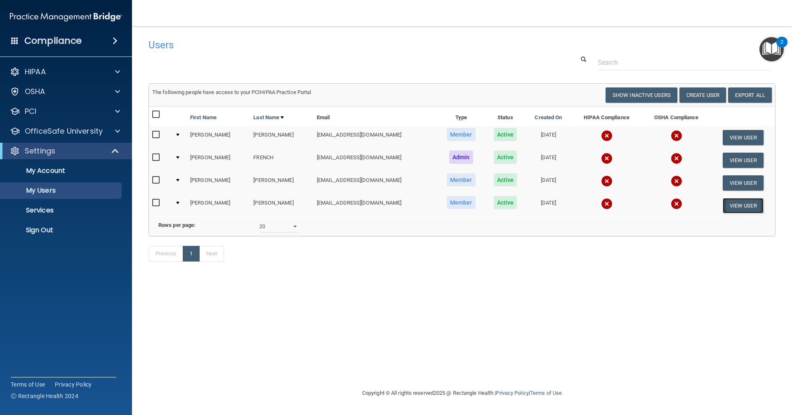
click at [747, 204] on button "View User" at bounding box center [742, 205] width 41 height 15
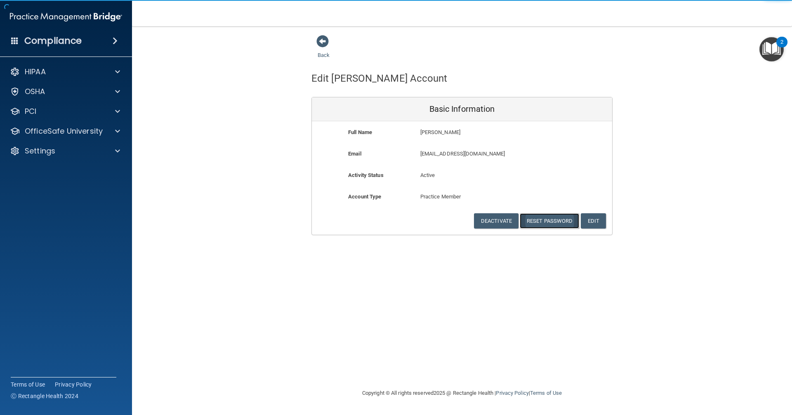
click at [547, 218] on button "Reset Password" at bounding box center [549, 220] width 59 height 15
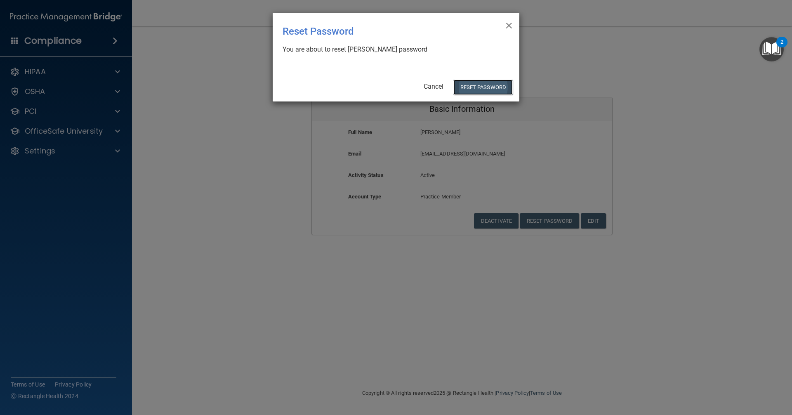
click at [492, 89] on button "Reset Password" at bounding box center [482, 87] width 59 height 15
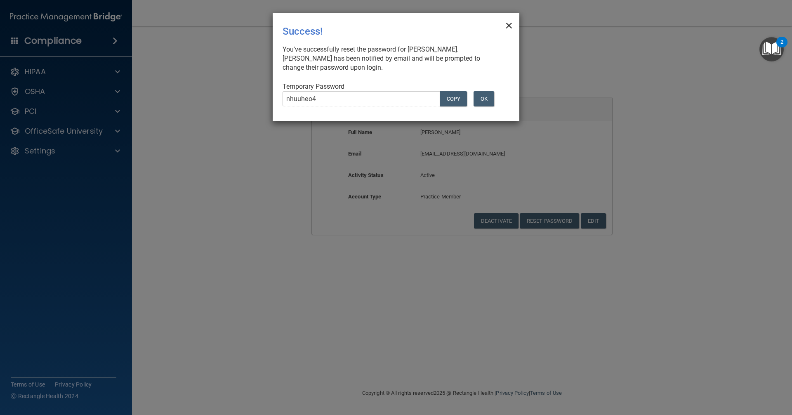
click at [507, 25] on span "×" at bounding box center [508, 24] width 7 height 16
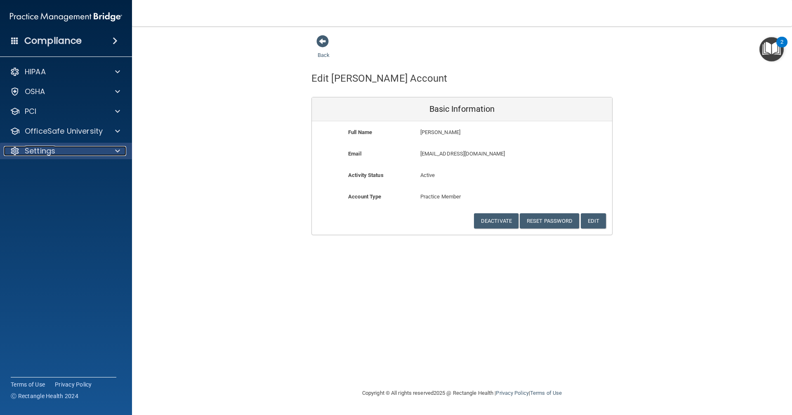
click at [59, 149] on div "Settings" at bounding box center [55, 151] width 102 height 10
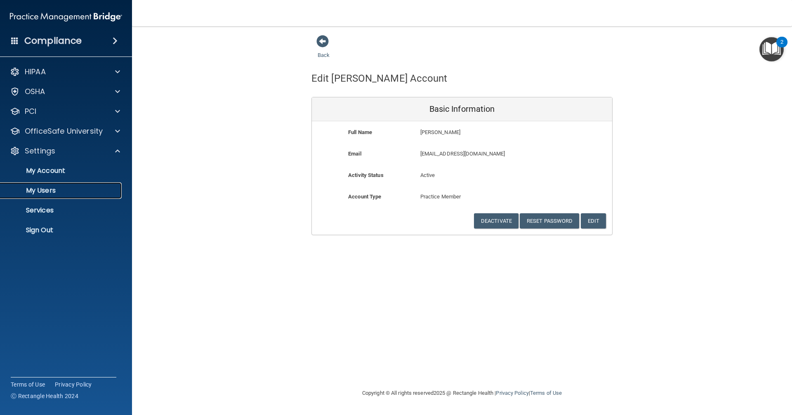
click at [50, 187] on p "My Users" at bounding box center [61, 190] width 113 height 8
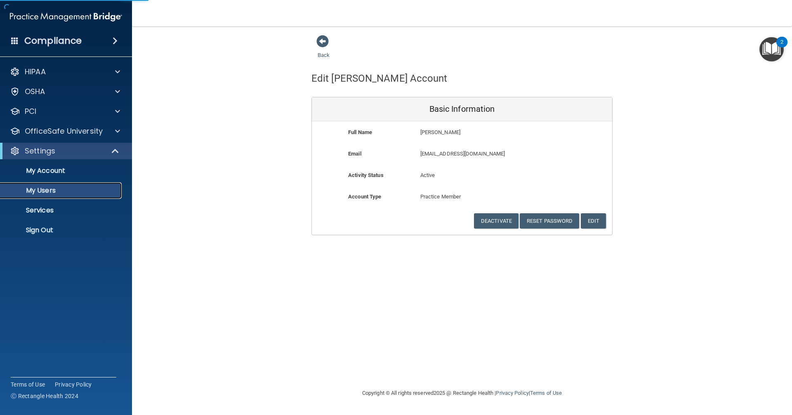
select select "20"
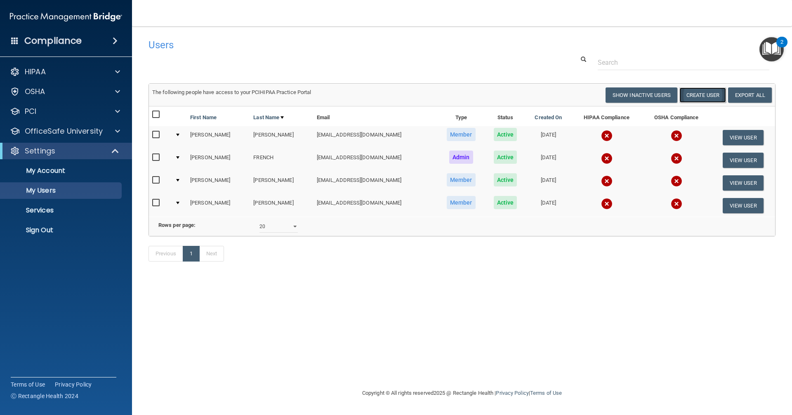
click at [703, 95] on button "Create User" at bounding box center [702, 94] width 47 height 15
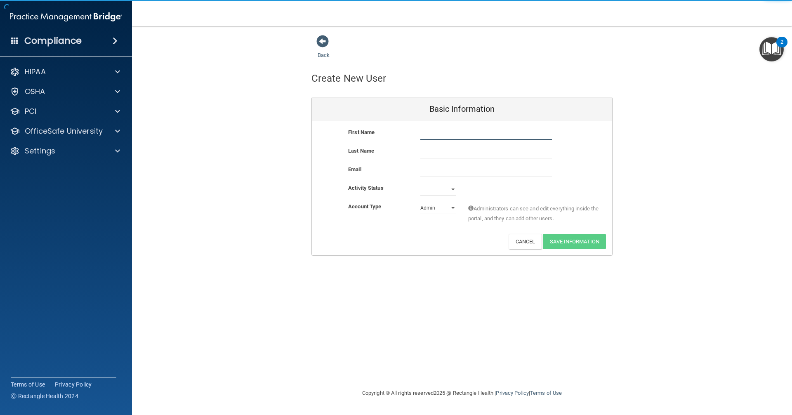
click at [435, 136] on input "text" at bounding box center [486, 133] width 132 height 12
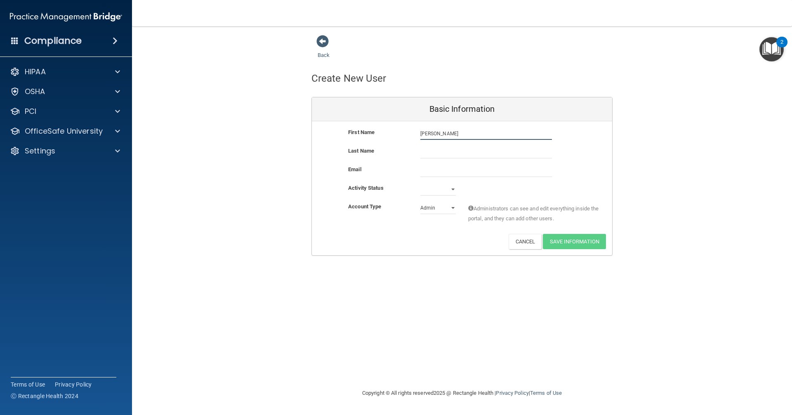
type input "Claudia"
click at [437, 152] on input "text" at bounding box center [486, 152] width 132 height 12
type input "Posada"
type input "claudiaposada4@gmail.com"
click at [449, 189] on select "Active Inactive" at bounding box center [437, 189] width 35 height 12
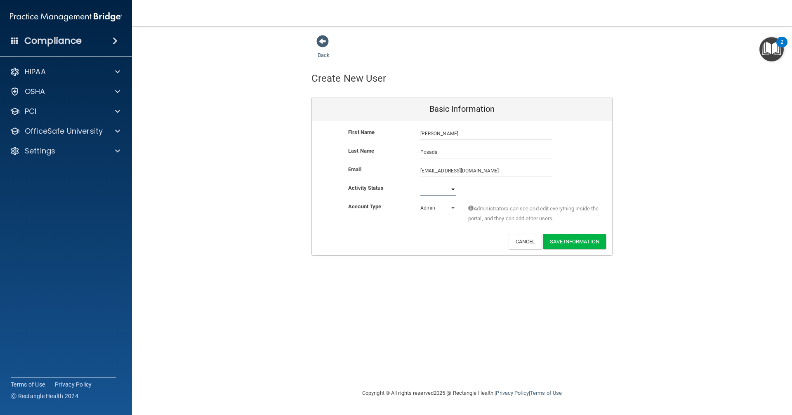
select select "active"
click at [420, 183] on select "Active Inactive" at bounding box center [437, 189] width 35 height 12
click at [453, 209] on select "Admin Member" at bounding box center [437, 208] width 35 height 12
select select "practice_member"
click at [420, 202] on select "Admin Member" at bounding box center [437, 208] width 35 height 12
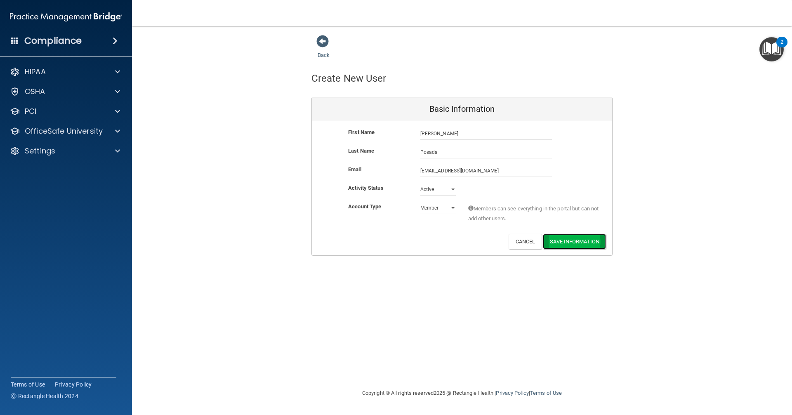
click at [569, 238] on button "Save Information" at bounding box center [574, 241] width 63 height 15
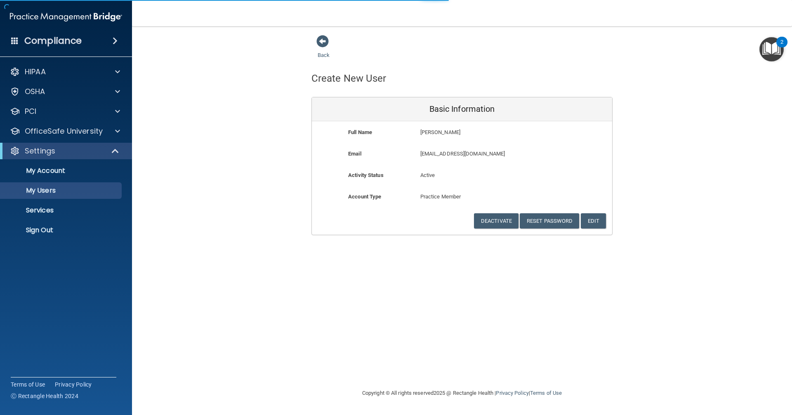
select select "20"
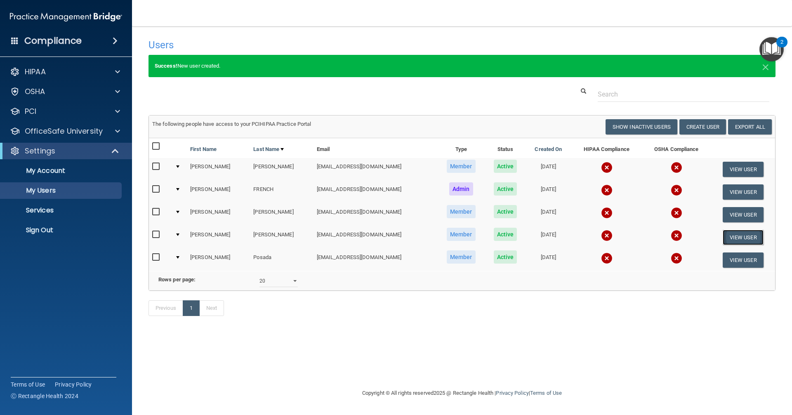
click at [737, 238] on button "View User" at bounding box center [742, 237] width 41 height 15
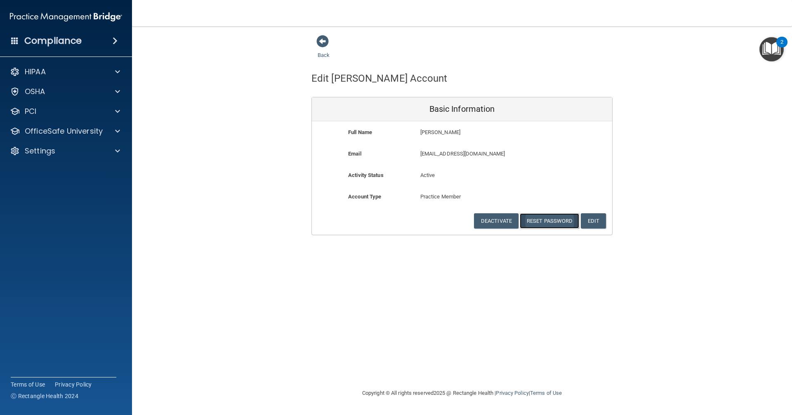
click at [534, 219] on button "Reset Password" at bounding box center [549, 220] width 59 height 15
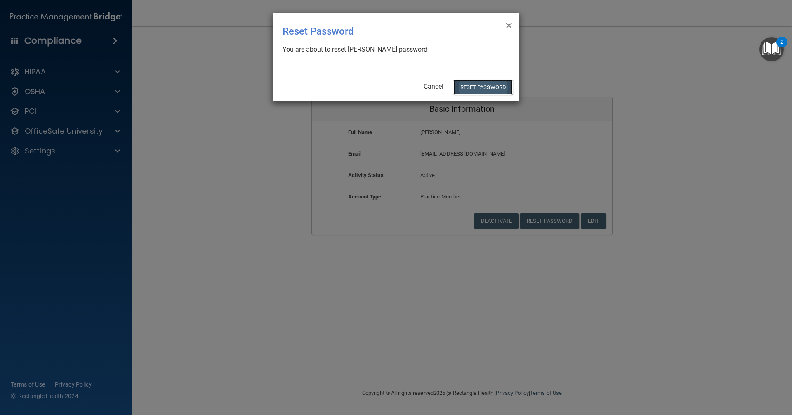
click at [486, 87] on button "Reset Password" at bounding box center [482, 87] width 59 height 15
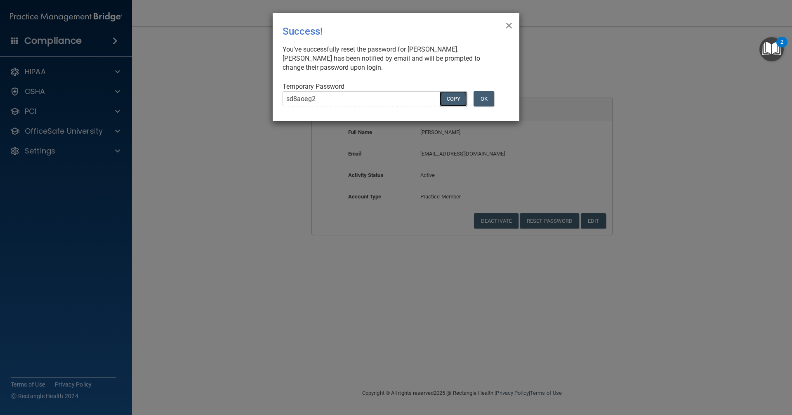
click at [460, 98] on button "COPY" at bounding box center [453, 98] width 27 height 15
click at [460, 98] on button "Copy" at bounding box center [453, 98] width 27 height 15
click at [484, 99] on button "OK" at bounding box center [483, 98] width 21 height 15
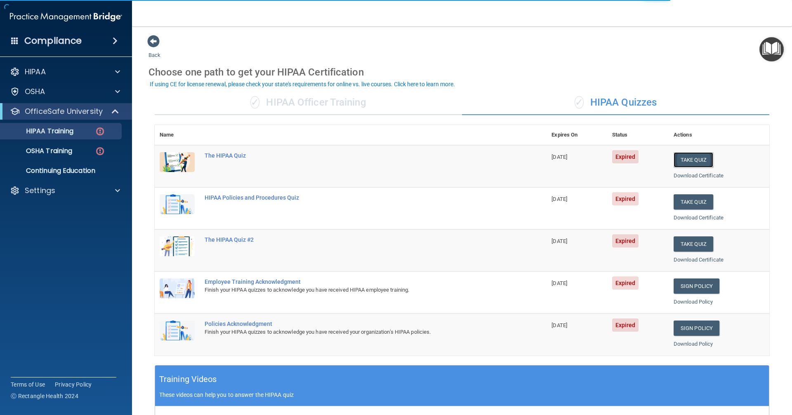
click at [683, 158] on button "Take Quiz" at bounding box center [693, 159] width 40 height 15
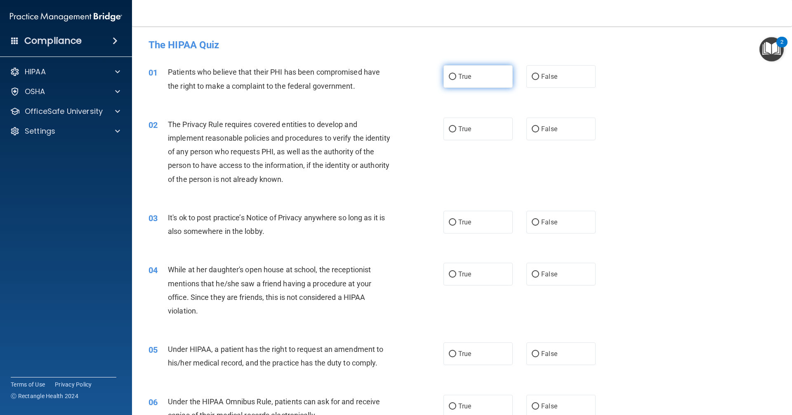
click at [463, 77] on span "True" at bounding box center [464, 77] width 13 height 8
click at [456, 77] on input "True" at bounding box center [452, 77] width 7 height 6
radio input "true"
click at [443, 127] on label "True" at bounding box center [477, 129] width 69 height 23
click at [449, 127] on input "True" at bounding box center [452, 129] width 7 height 6
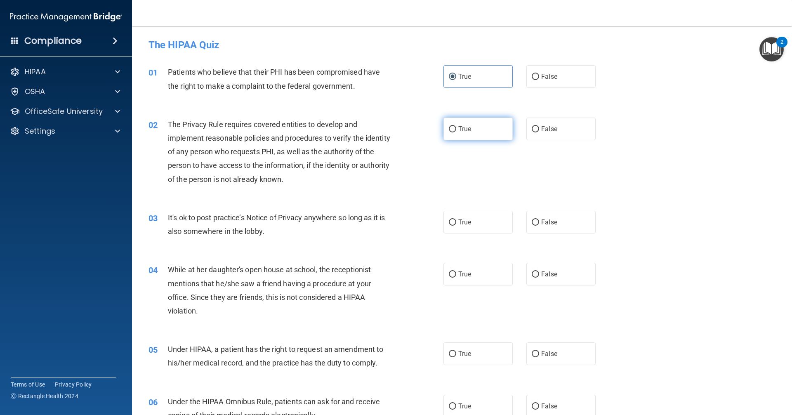
radio input "true"
click at [528, 232] on label "False" at bounding box center [560, 222] width 69 height 23
click at [532, 226] on input "False" at bounding box center [535, 222] width 7 height 6
radio input "true"
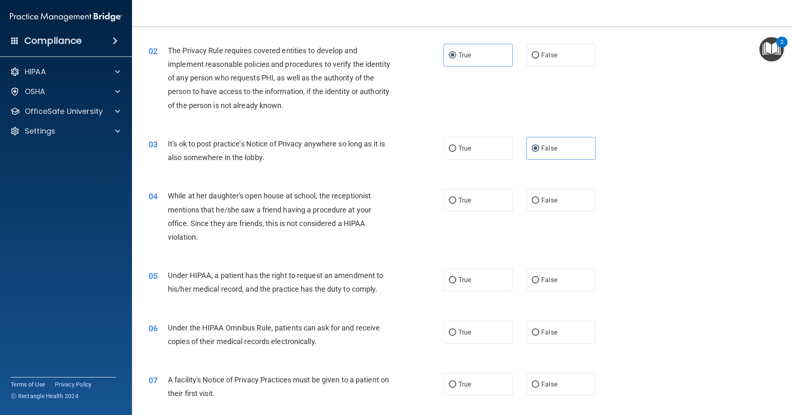
scroll to position [82, 0]
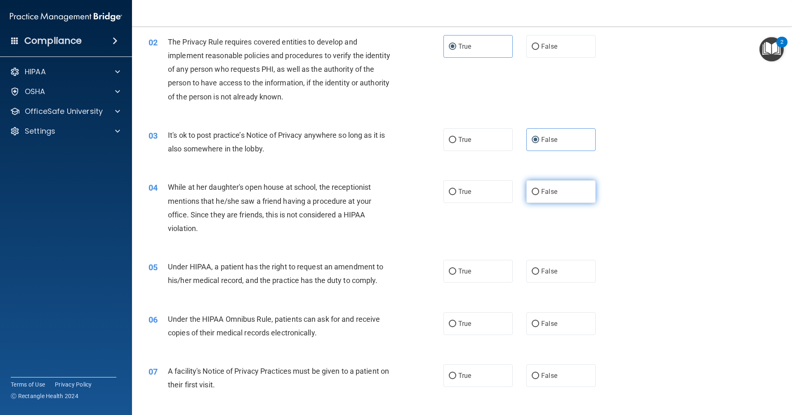
click at [555, 189] on label "False" at bounding box center [560, 191] width 69 height 23
click at [539, 189] on input "False" at bounding box center [535, 192] width 7 height 6
radio input "true"
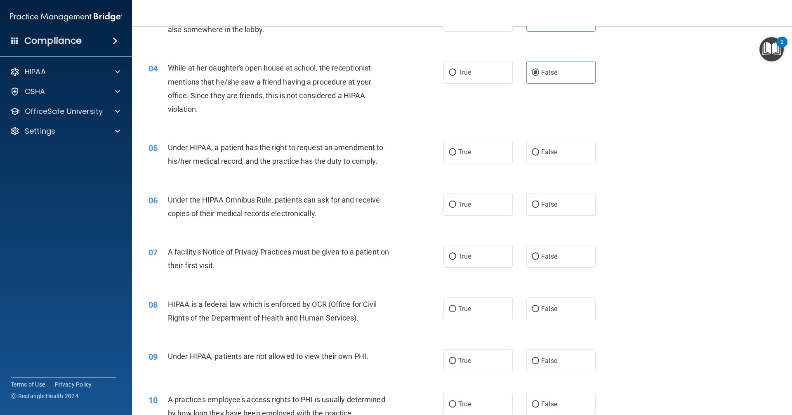
scroll to position [206, 0]
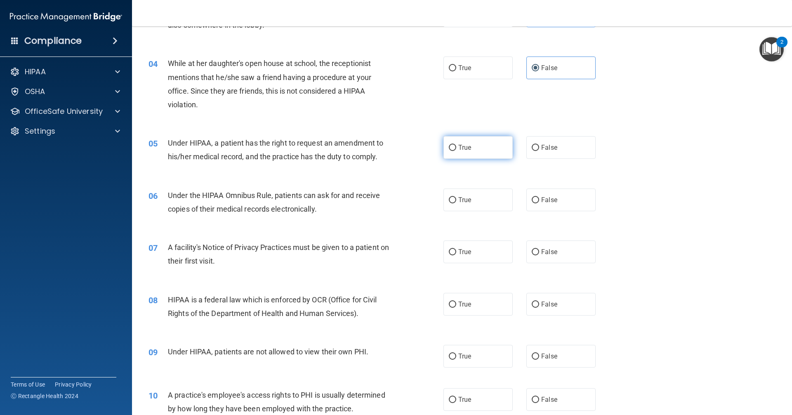
click at [484, 151] on label "True" at bounding box center [477, 147] width 69 height 23
click at [456, 151] on input "True" at bounding box center [452, 148] width 7 height 6
radio input "true"
click at [452, 201] on input "True" at bounding box center [452, 200] width 7 height 6
radio input "true"
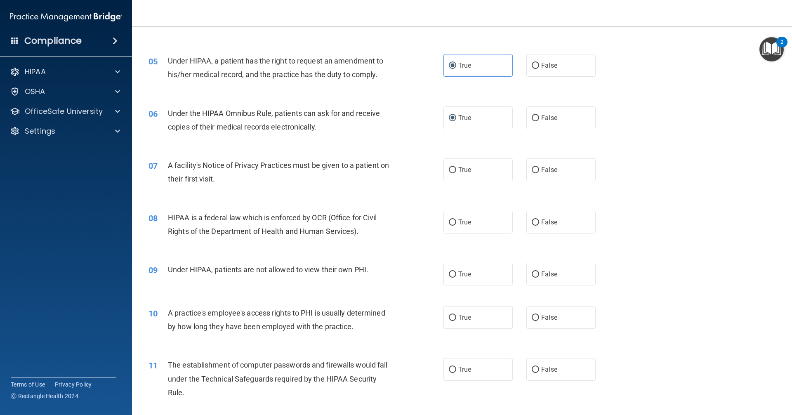
scroll to position [289, 0]
click at [462, 172] on span "True" at bounding box center [464, 169] width 13 height 8
click at [456, 172] on input "True" at bounding box center [452, 170] width 7 height 6
radio input "true"
click at [462, 222] on span "True" at bounding box center [464, 222] width 13 height 8
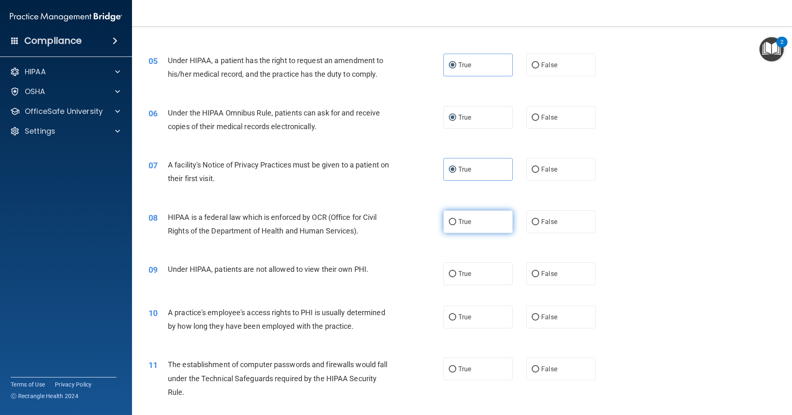
click at [456, 222] on input "True" at bounding box center [452, 222] width 7 height 6
radio input "true"
click at [557, 278] on label "False" at bounding box center [560, 273] width 69 height 23
click at [539, 277] on input "False" at bounding box center [535, 274] width 7 height 6
radio input "true"
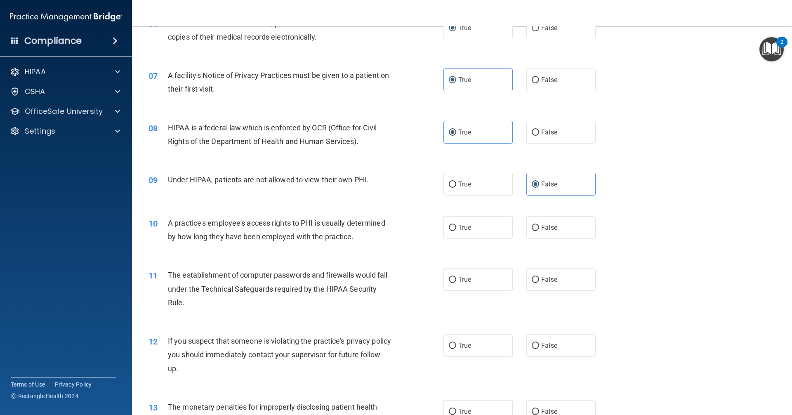
scroll to position [382, 0]
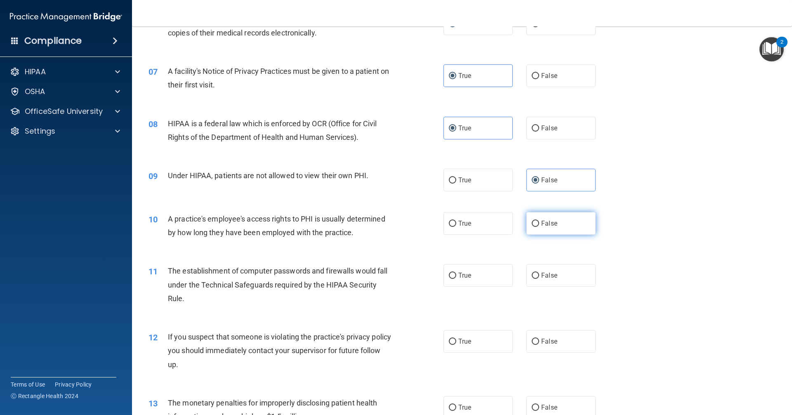
click at [545, 228] on label "False" at bounding box center [560, 223] width 69 height 23
click at [539, 227] on input "False" at bounding box center [535, 224] width 7 height 6
radio input "true"
drag, startPoint x: 481, startPoint y: 278, endPoint x: 475, endPoint y: 278, distance: 6.6
click at [481, 278] on label "True" at bounding box center [477, 275] width 69 height 23
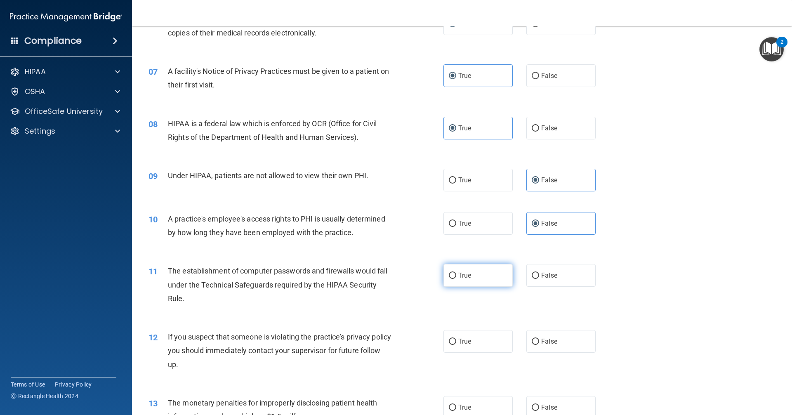
click at [456, 278] on input "True" at bounding box center [452, 276] width 7 height 6
radio input "true"
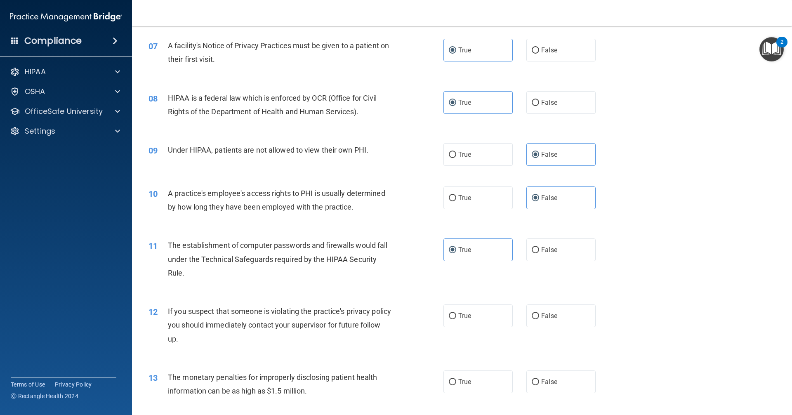
scroll to position [465, 0]
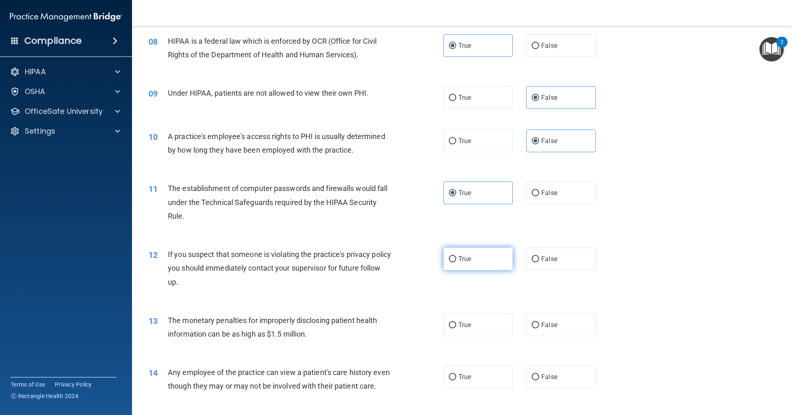
click at [469, 264] on label "True" at bounding box center [477, 258] width 69 height 23
click at [456, 262] on input "True" at bounding box center [452, 259] width 7 height 6
radio input "true"
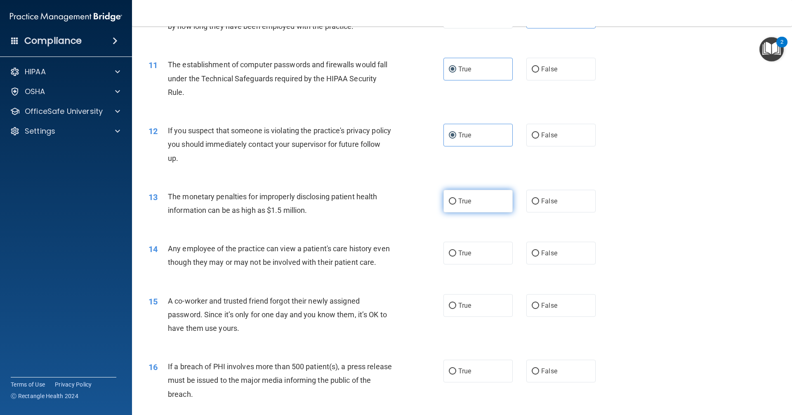
click at [466, 202] on span "True" at bounding box center [464, 201] width 13 height 8
click at [456, 202] on input "True" at bounding box center [452, 201] width 7 height 6
radio input "true"
click at [570, 202] on label "False" at bounding box center [560, 201] width 69 height 23
click at [539, 202] on input "False" at bounding box center [535, 201] width 7 height 6
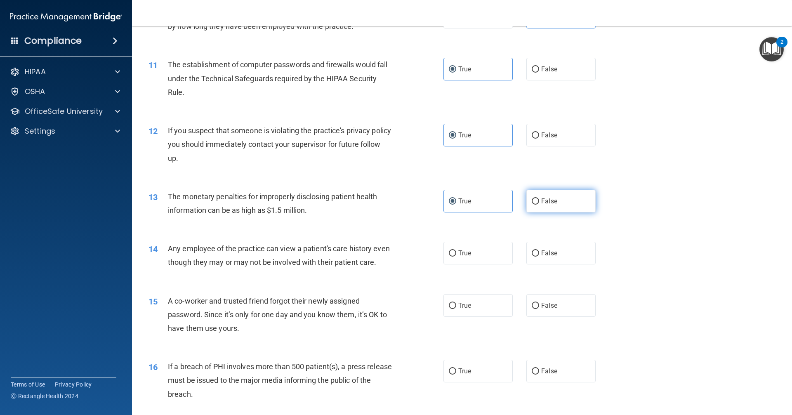
radio input "true"
radio input "false"
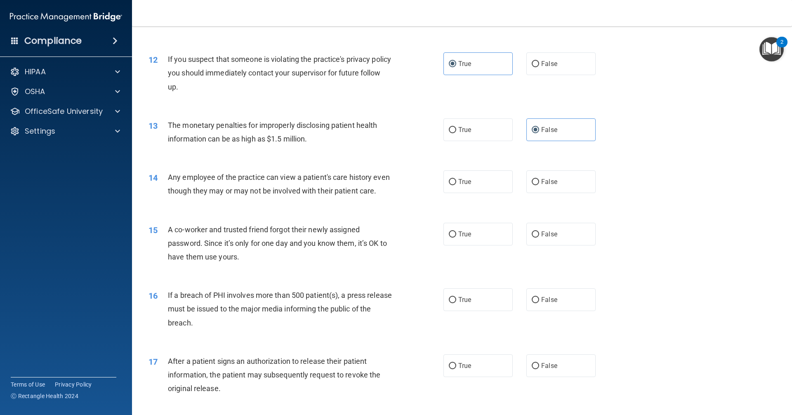
scroll to position [671, 0]
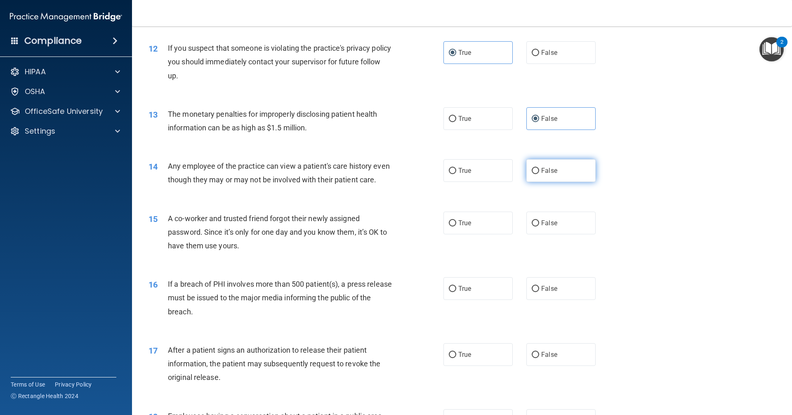
click at [578, 175] on label "False" at bounding box center [560, 170] width 69 height 23
click at [539, 174] on input "False" at bounding box center [535, 171] width 7 height 6
radio input "true"
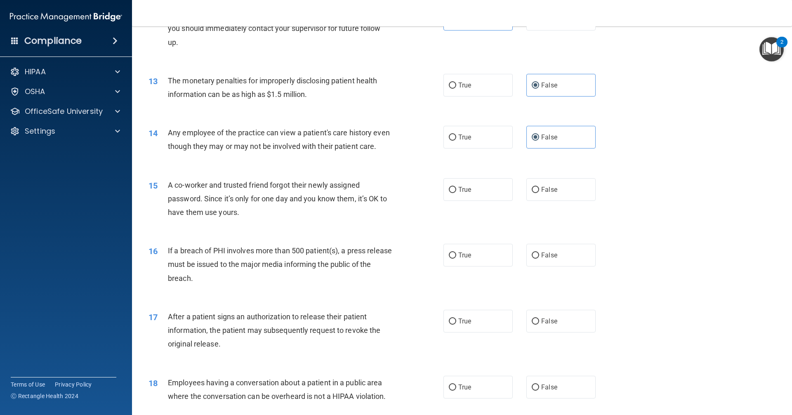
scroll to position [753, 0]
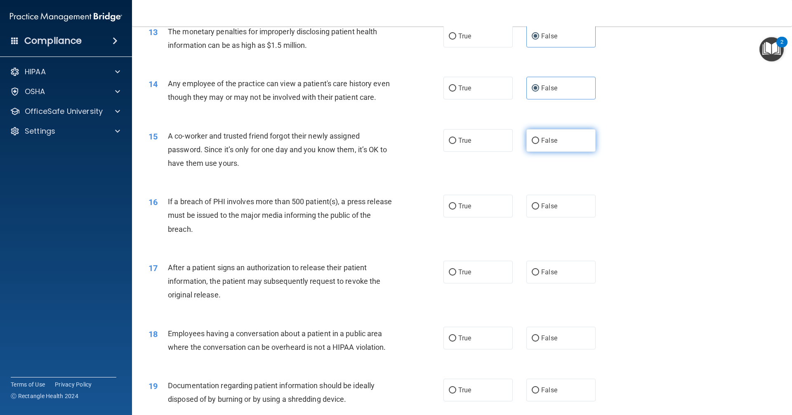
click at [545, 144] on span "False" at bounding box center [549, 140] width 16 height 8
click at [539, 144] on input "False" at bounding box center [535, 141] width 7 height 6
radio input "true"
click at [471, 217] on label "True" at bounding box center [477, 206] width 69 height 23
click at [456, 209] on input "True" at bounding box center [452, 206] width 7 height 6
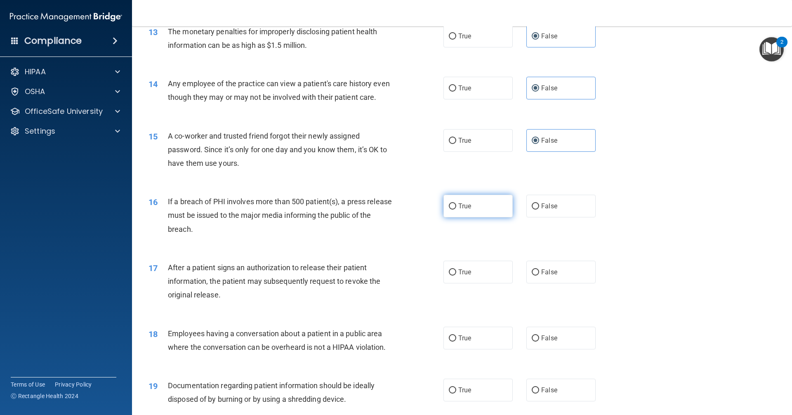
radio input "true"
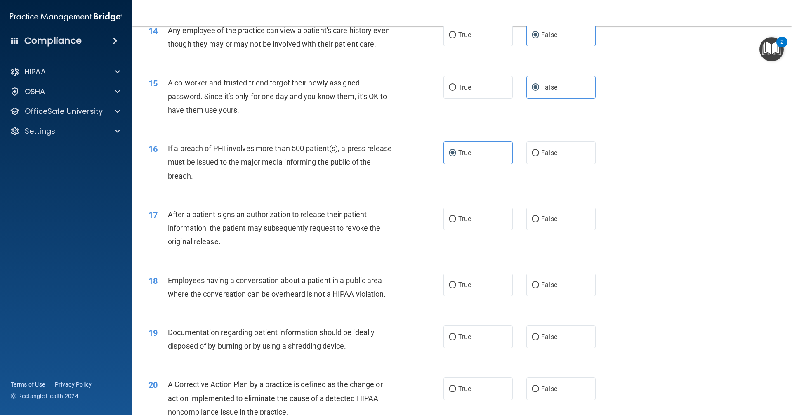
scroll to position [877, 0]
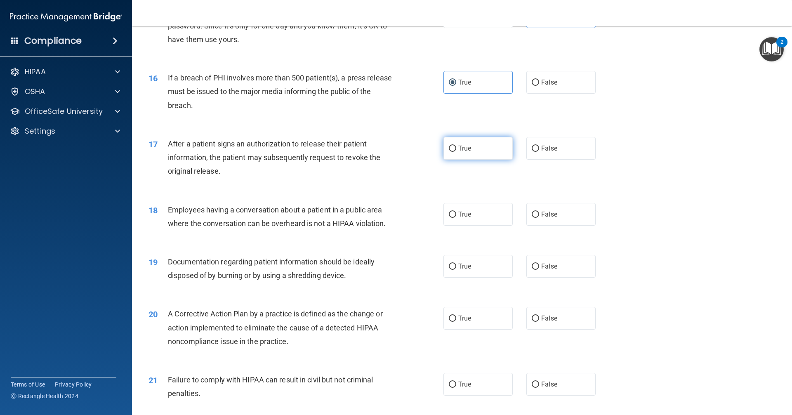
click at [456, 160] on label "True" at bounding box center [477, 148] width 69 height 23
click at [456, 152] on input "True" at bounding box center [452, 149] width 7 height 6
radio input "true"
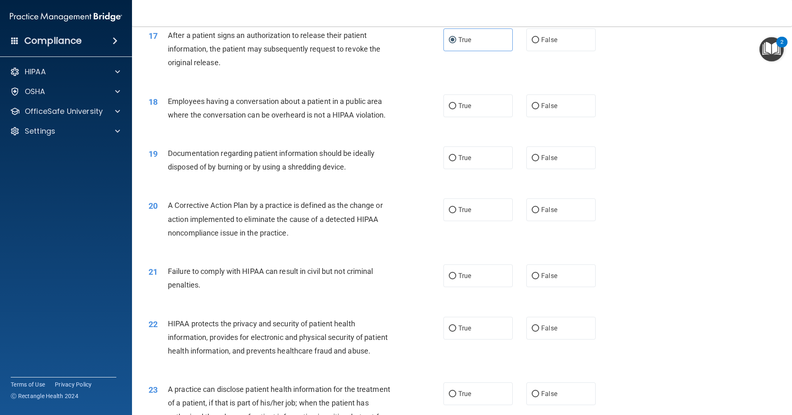
scroll to position [1001, 0]
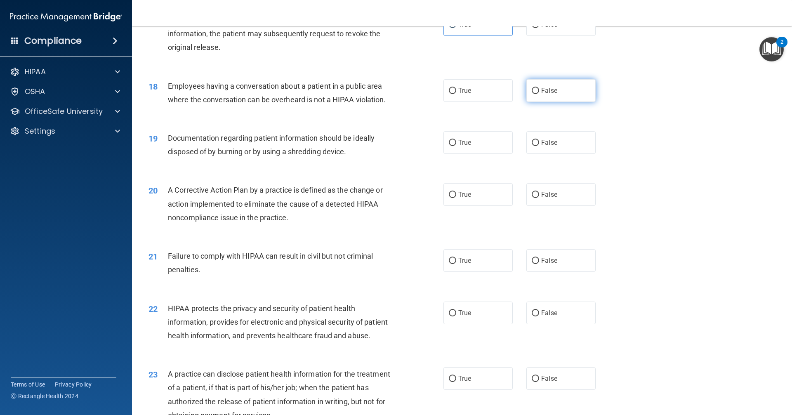
click at [566, 98] on label "False" at bounding box center [560, 90] width 69 height 23
click at [539, 94] on input "False" at bounding box center [535, 91] width 7 height 6
radio input "true"
click at [458, 146] on span "True" at bounding box center [464, 143] width 13 height 8
click at [456, 146] on input "True" at bounding box center [452, 143] width 7 height 6
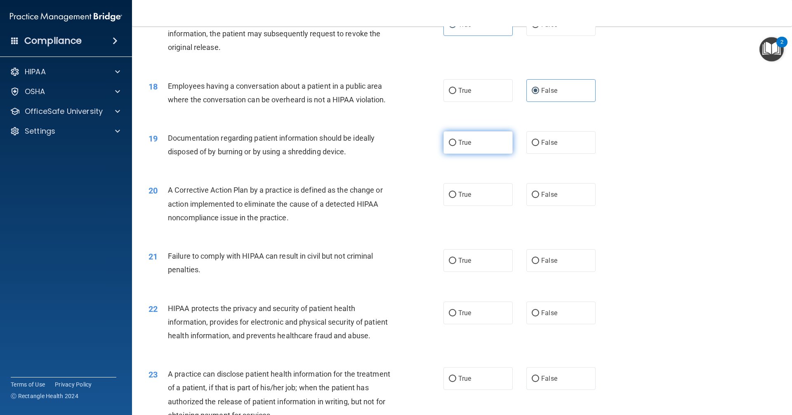
radio input "true"
click at [485, 206] on label "True" at bounding box center [477, 194] width 69 height 23
click at [456, 198] on input "True" at bounding box center [452, 195] width 7 height 6
radio input "true"
drag, startPoint x: 486, startPoint y: 276, endPoint x: 475, endPoint y: 273, distance: 11.0
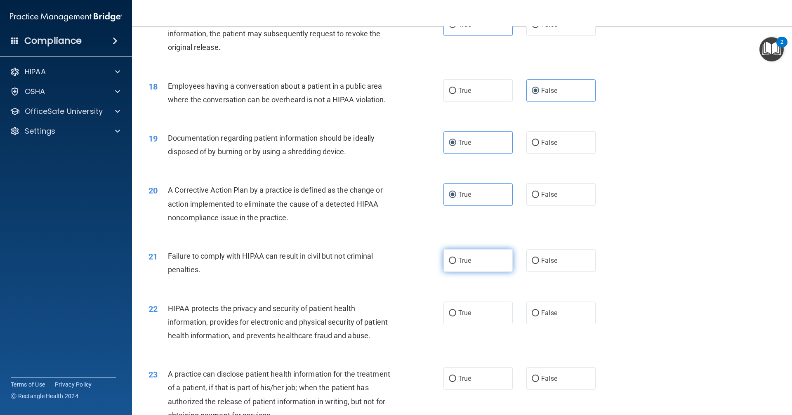
click at [485, 272] on label "True" at bounding box center [477, 260] width 69 height 23
click at [456, 264] on input "True" at bounding box center [452, 261] width 7 height 6
radio input "true"
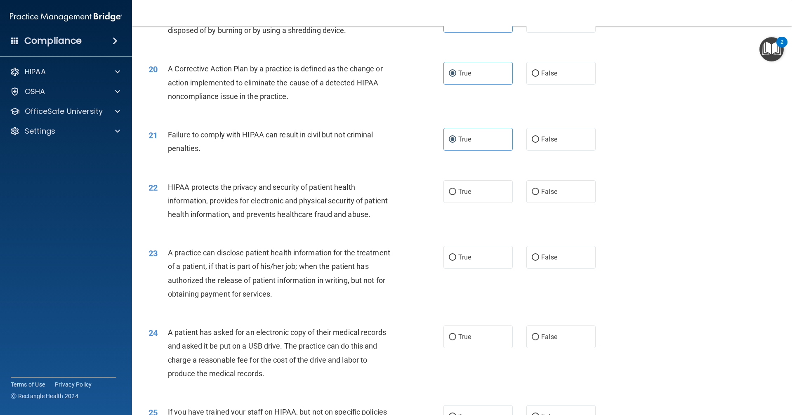
scroll to position [1125, 0]
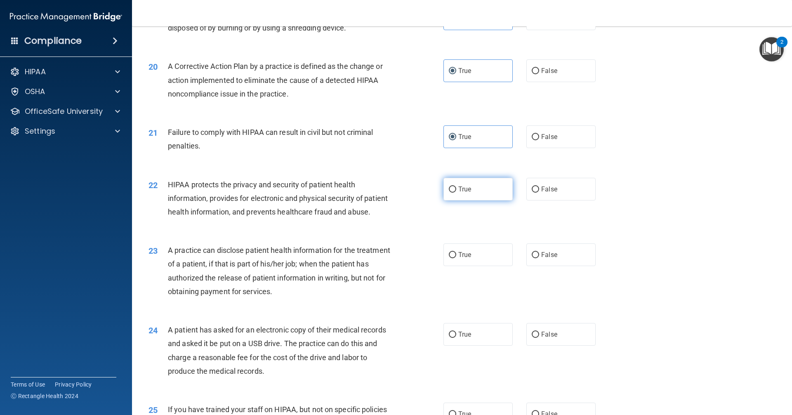
click at [475, 200] on label "True" at bounding box center [477, 189] width 69 height 23
click at [456, 193] on input "True" at bounding box center [452, 189] width 7 height 6
radio input "true"
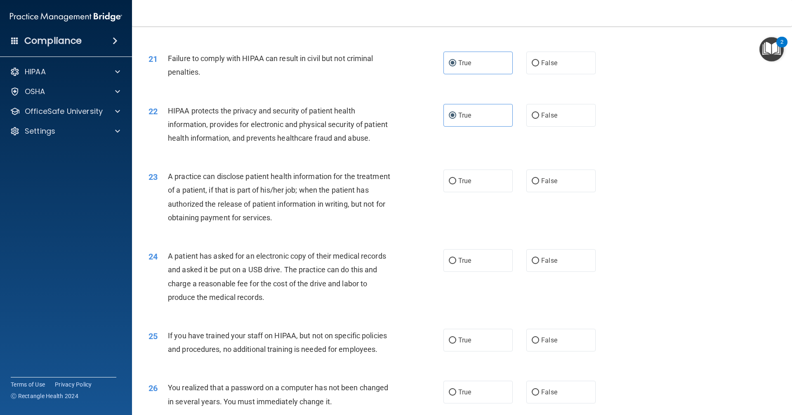
scroll to position [1207, 0]
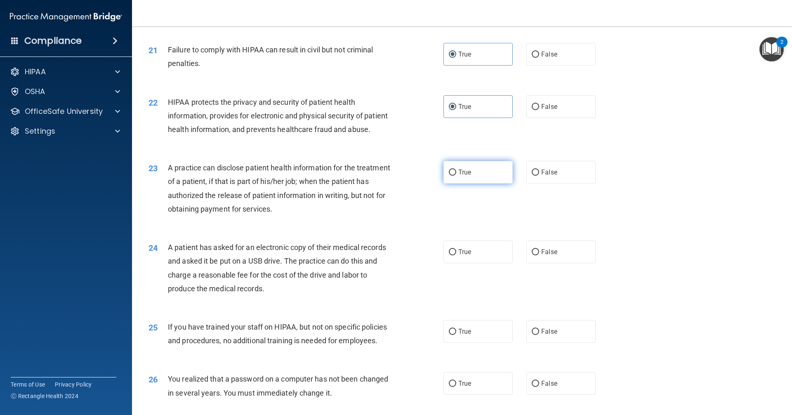
click at [478, 184] on label "True" at bounding box center [477, 172] width 69 height 23
click at [456, 176] on input "True" at bounding box center [452, 172] width 7 height 6
radio input "true"
click at [489, 263] on label "True" at bounding box center [477, 251] width 69 height 23
click at [456, 255] on input "True" at bounding box center [452, 252] width 7 height 6
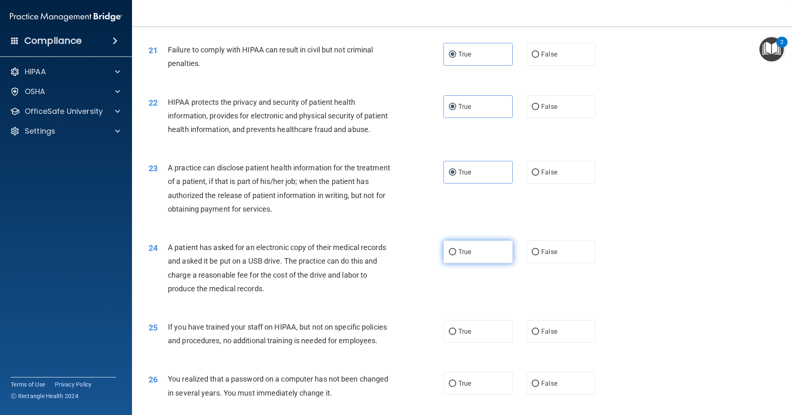
radio input "true"
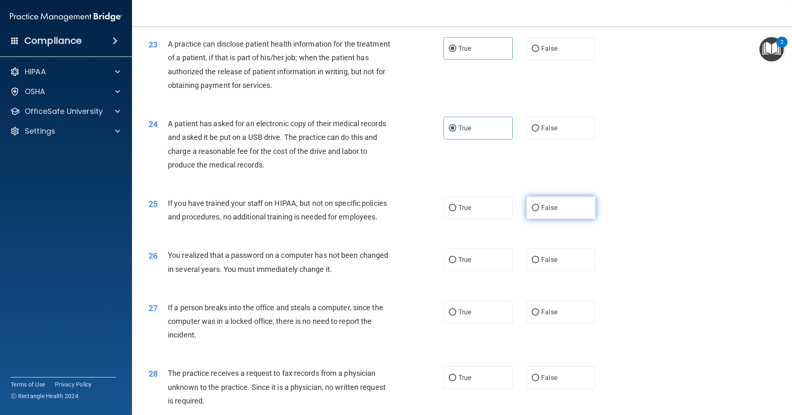
click at [550, 212] on span "False" at bounding box center [549, 208] width 16 height 8
click at [539, 211] on input "False" at bounding box center [535, 208] width 7 height 6
radio input "true"
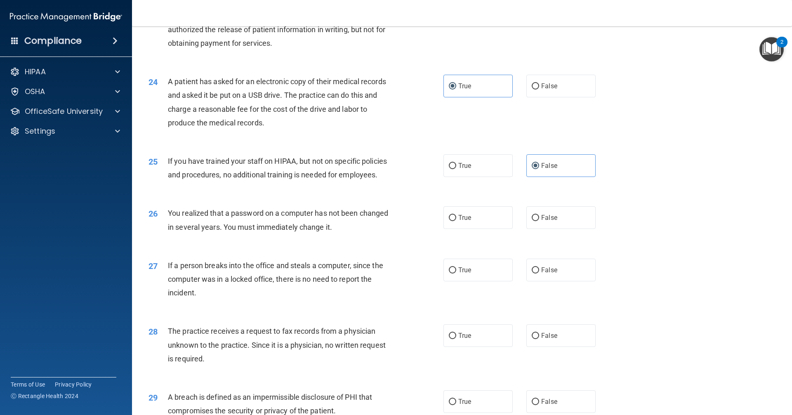
scroll to position [1413, 0]
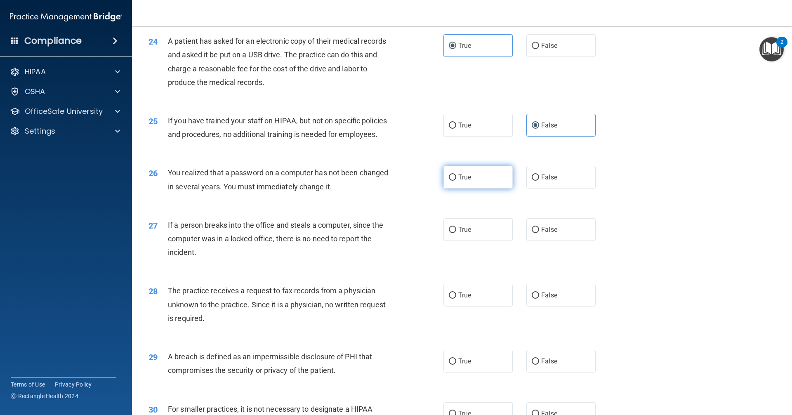
click at [463, 181] on span "True" at bounding box center [464, 177] width 13 height 8
click at [456, 181] on input "True" at bounding box center [452, 177] width 7 height 6
radio input "true"
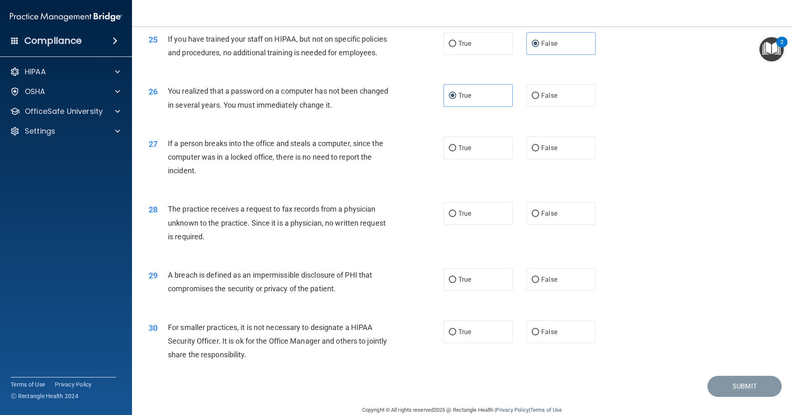
scroll to position [1496, 0]
click at [577, 158] on label "False" at bounding box center [560, 147] width 69 height 23
click at [539, 151] on input "False" at bounding box center [535, 147] width 7 height 6
radio input "true"
click at [567, 224] on label "False" at bounding box center [560, 212] width 69 height 23
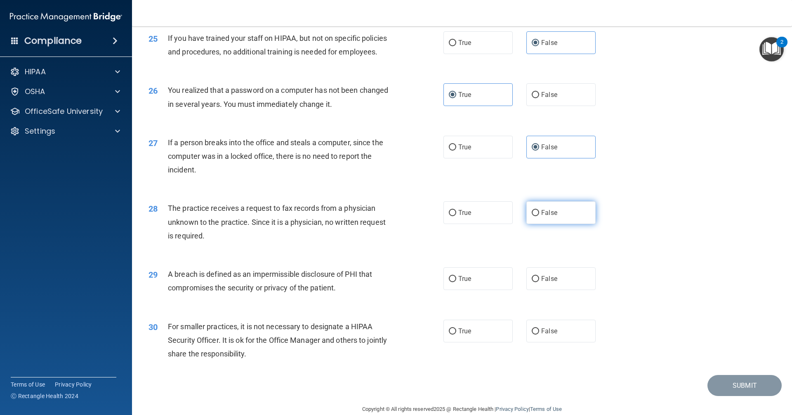
click at [539, 216] on input "False" at bounding box center [535, 213] width 7 height 6
radio input "true"
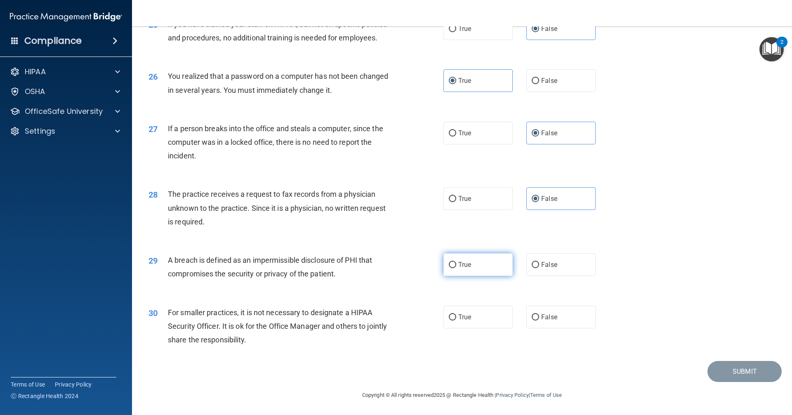
click at [483, 266] on label "True" at bounding box center [477, 264] width 69 height 23
click at [456, 266] on input "True" at bounding box center [452, 265] width 7 height 6
radio input "true"
click at [541, 313] on span "False" at bounding box center [549, 317] width 16 height 8
click at [539, 314] on input "False" at bounding box center [535, 317] width 7 height 6
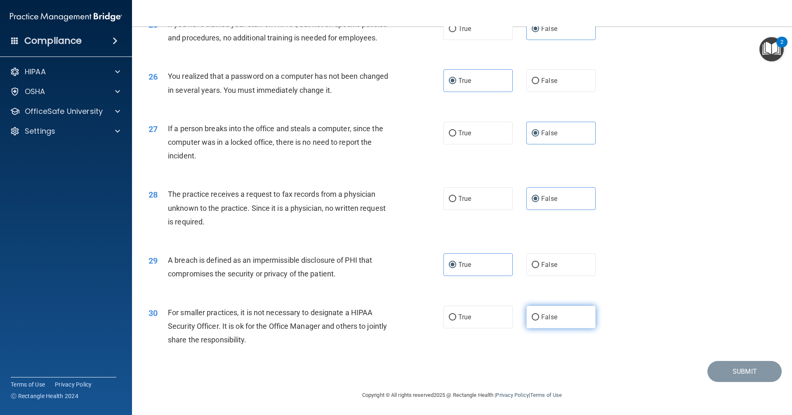
radio input "true"
click at [738, 368] on button "Submit" at bounding box center [744, 371] width 74 height 21
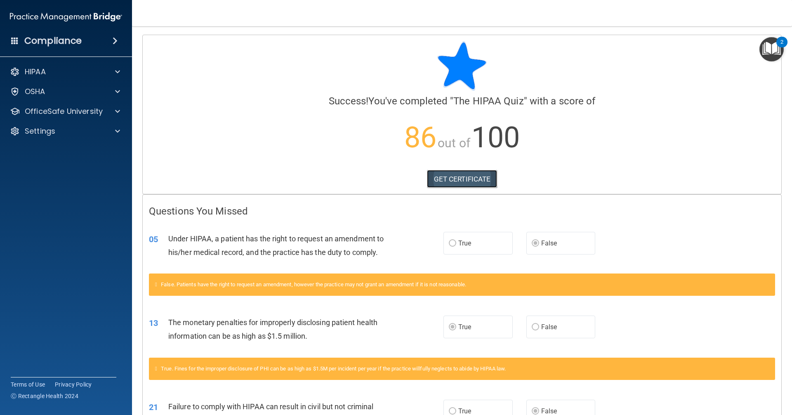
click at [447, 181] on link "GET CERTIFICATE" at bounding box center [462, 179] width 71 height 18
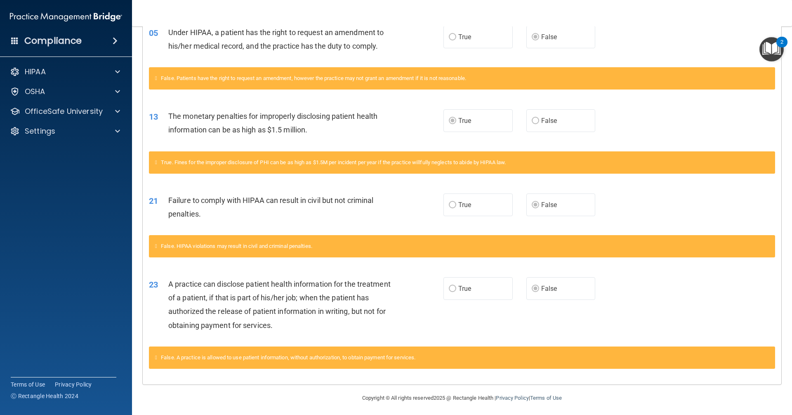
scroll to position [165, 0]
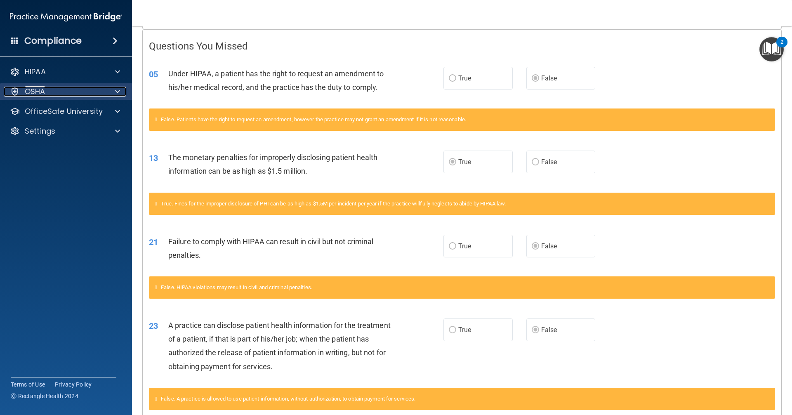
click at [91, 88] on div "OSHA" at bounding box center [55, 92] width 102 height 10
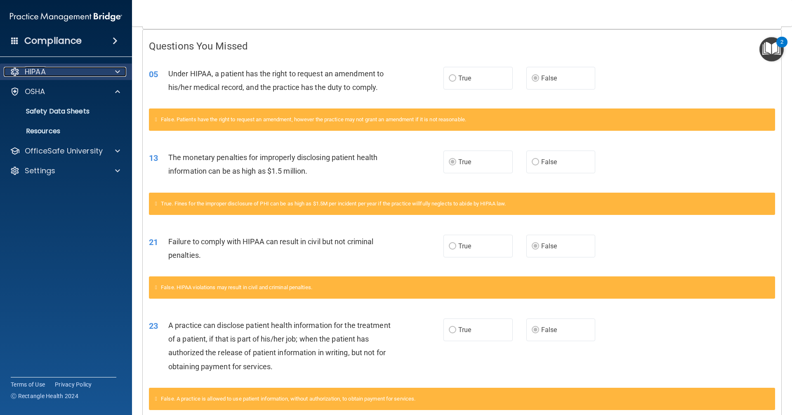
click at [78, 68] on div "HIPAA" at bounding box center [55, 72] width 102 height 10
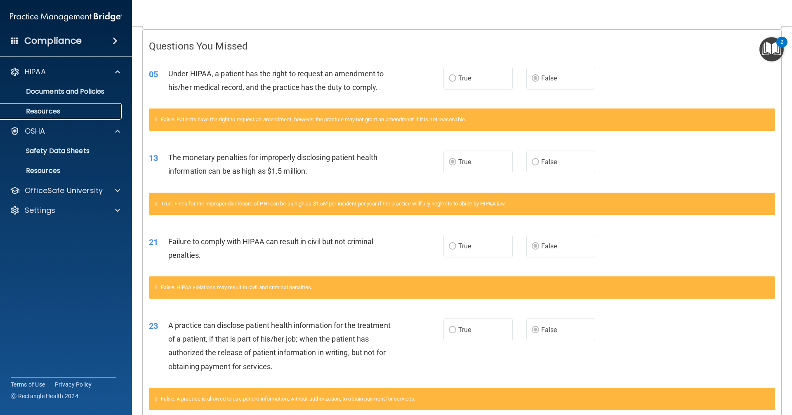
click at [61, 108] on p "Resources" at bounding box center [61, 111] width 113 height 8
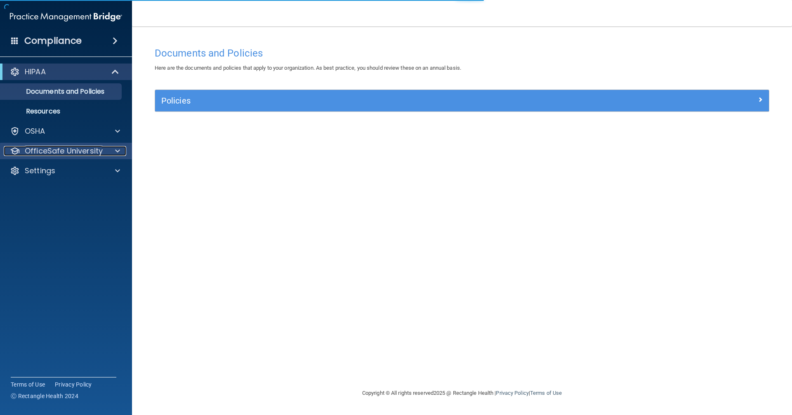
click at [60, 154] on p "OfficeSafe University" at bounding box center [64, 151] width 78 height 10
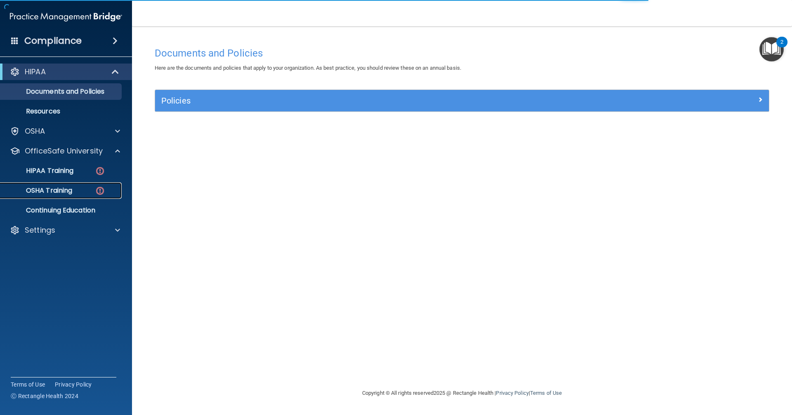
click at [70, 186] on p "OSHA Training" at bounding box center [38, 190] width 67 height 8
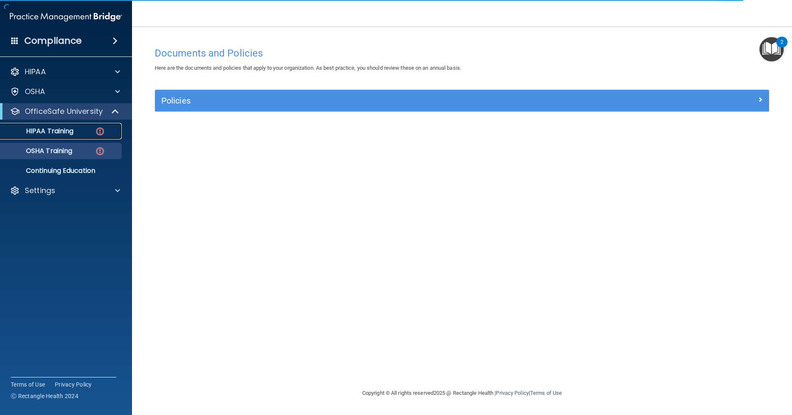
click at [85, 132] on div "HIPAA Training" at bounding box center [61, 131] width 113 height 8
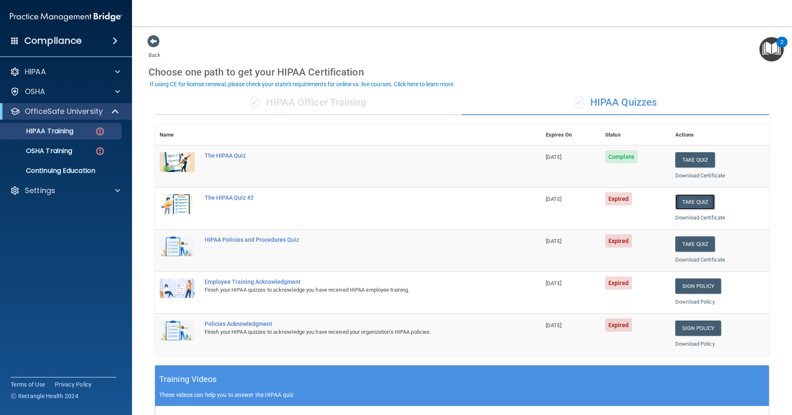
click at [692, 202] on button "Take Quiz" at bounding box center [695, 201] width 40 height 15
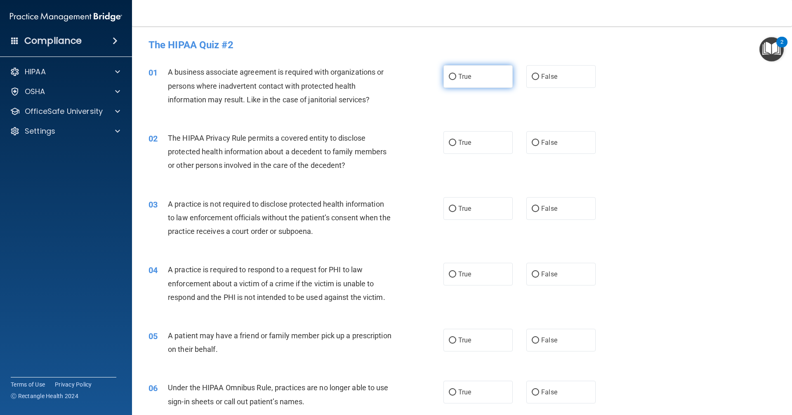
click at [453, 82] on label "True" at bounding box center [477, 76] width 69 height 23
click at [453, 80] on input "True" at bounding box center [452, 77] width 7 height 6
radio input "true"
click at [476, 151] on label "True" at bounding box center [477, 142] width 69 height 23
click at [456, 146] on input "True" at bounding box center [452, 143] width 7 height 6
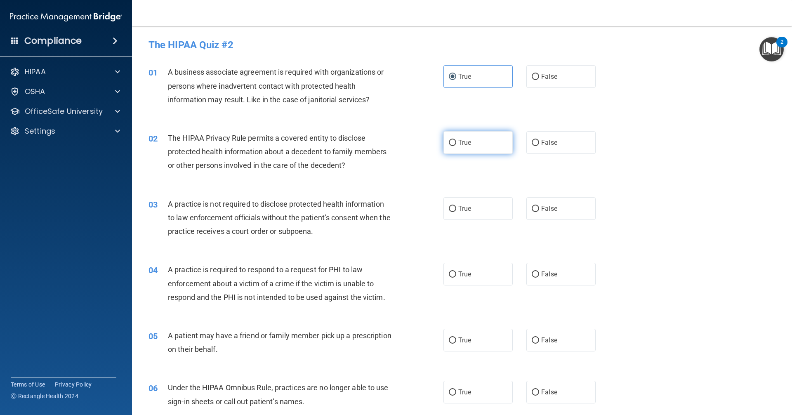
radio input "true"
click at [534, 203] on label "False" at bounding box center [560, 208] width 69 height 23
click at [534, 206] on input "False" at bounding box center [535, 209] width 7 height 6
radio input "true"
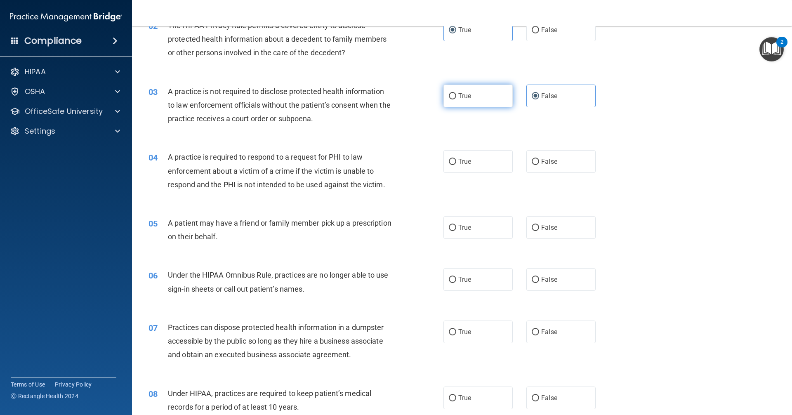
scroll to position [124, 0]
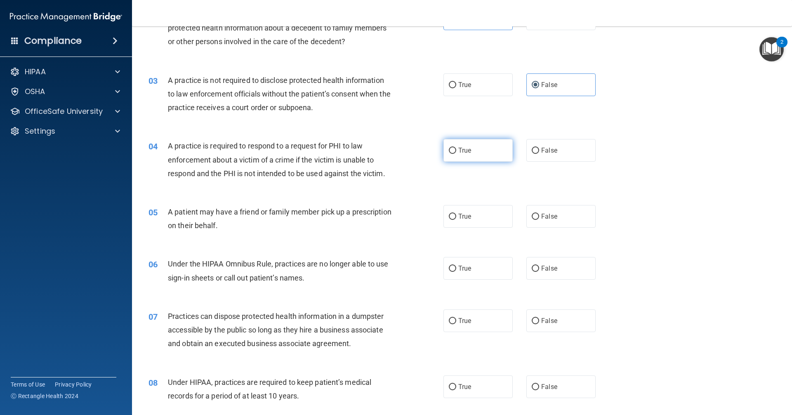
click at [479, 154] on label "True" at bounding box center [477, 150] width 69 height 23
click at [456, 154] on input "True" at bounding box center [452, 151] width 7 height 6
radio input "true"
click at [527, 221] on label "False" at bounding box center [560, 216] width 69 height 23
click at [532, 220] on input "False" at bounding box center [535, 217] width 7 height 6
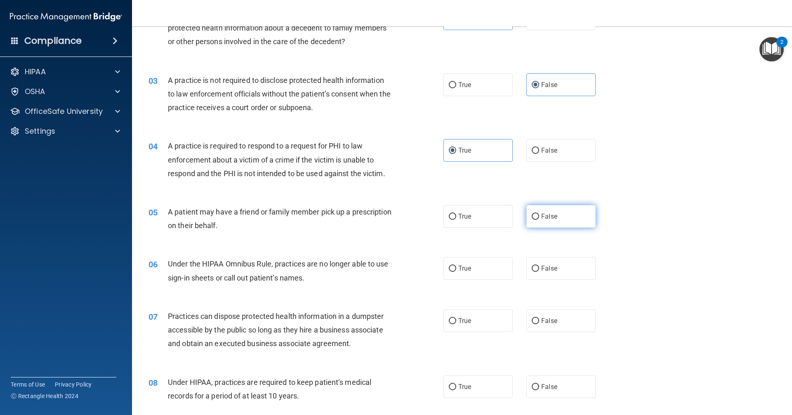
radio input "true"
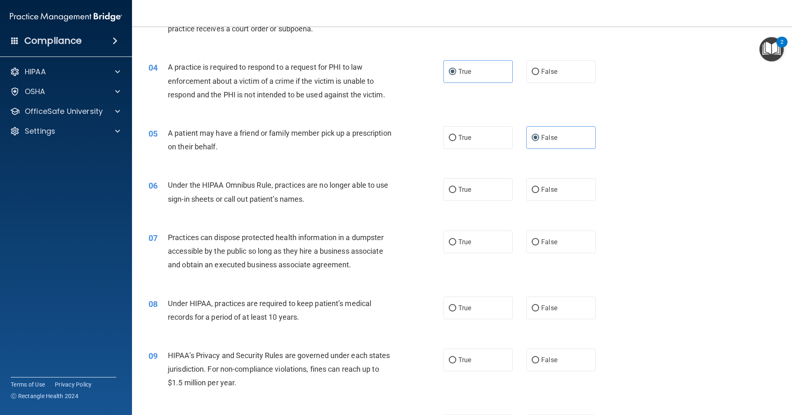
scroll to position [206, 0]
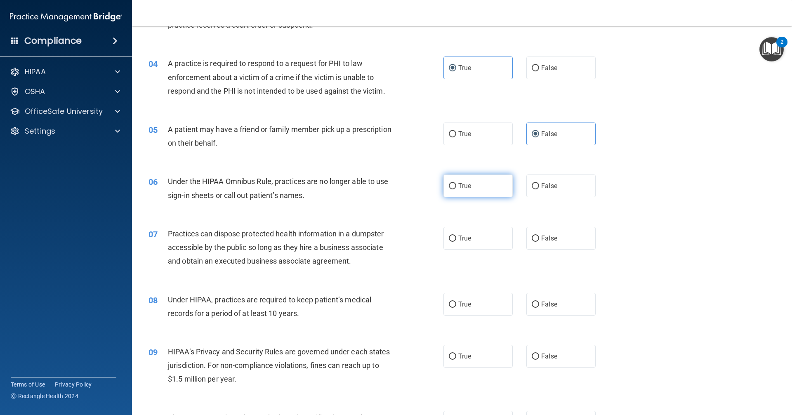
click at [482, 191] on label "True" at bounding box center [477, 185] width 69 height 23
click at [456, 189] on input "True" at bounding box center [452, 186] width 7 height 6
radio input "true"
click at [557, 240] on label "False" at bounding box center [560, 238] width 69 height 23
click at [539, 240] on input "False" at bounding box center [535, 238] width 7 height 6
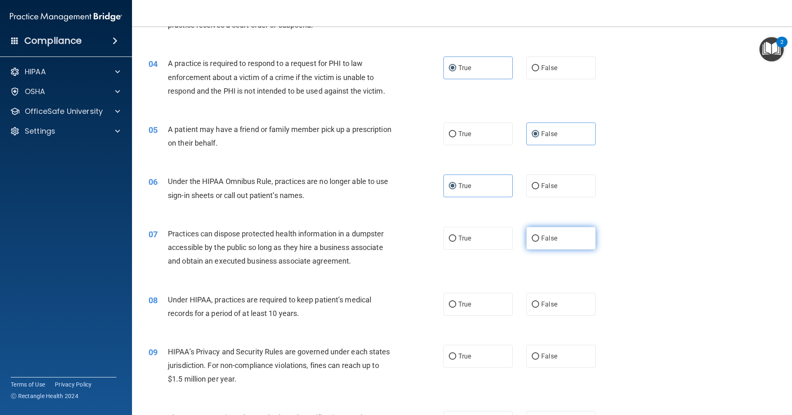
radio input "true"
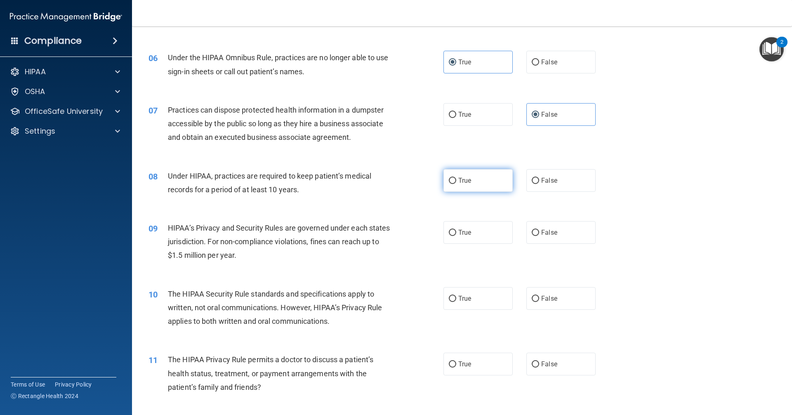
click at [463, 180] on span "True" at bounding box center [464, 180] width 13 height 8
click at [456, 180] on input "True" at bounding box center [452, 181] width 7 height 6
radio input "true"
click at [480, 233] on label "True" at bounding box center [477, 232] width 69 height 23
click at [456, 233] on input "True" at bounding box center [452, 233] width 7 height 6
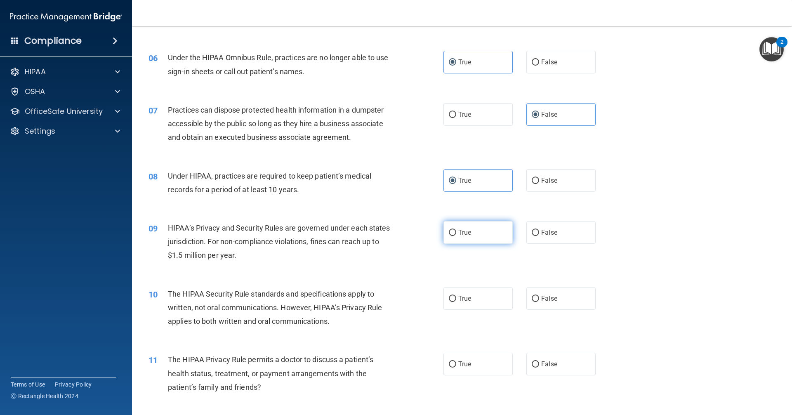
radio input "true"
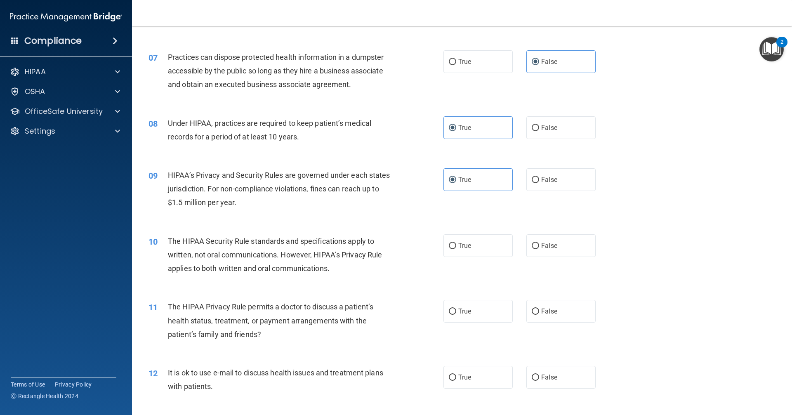
scroll to position [454, 0]
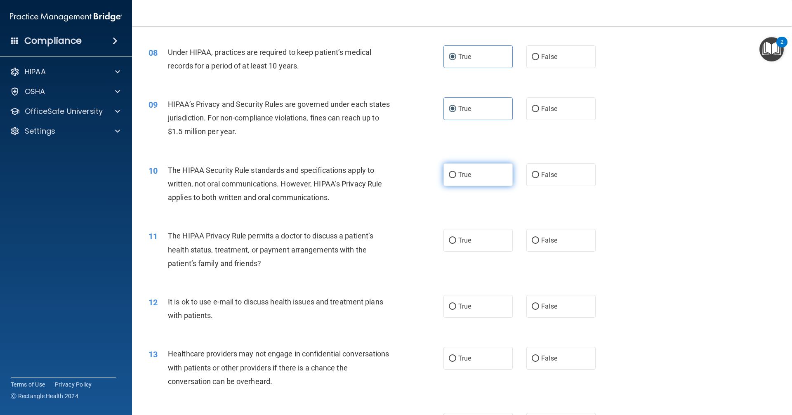
click at [467, 181] on label "True" at bounding box center [477, 174] width 69 height 23
click at [456, 178] on input "True" at bounding box center [452, 175] width 7 height 6
radio input "true"
click at [551, 243] on span "False" at bounding box center [549, 240] width 16 height 8
click at [539, 243] on input "False" at bounding box center [535, 241] width 7 height 6
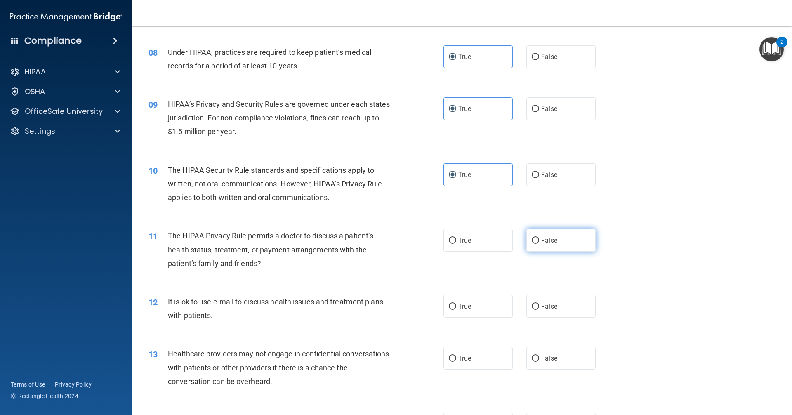
radio input "true"
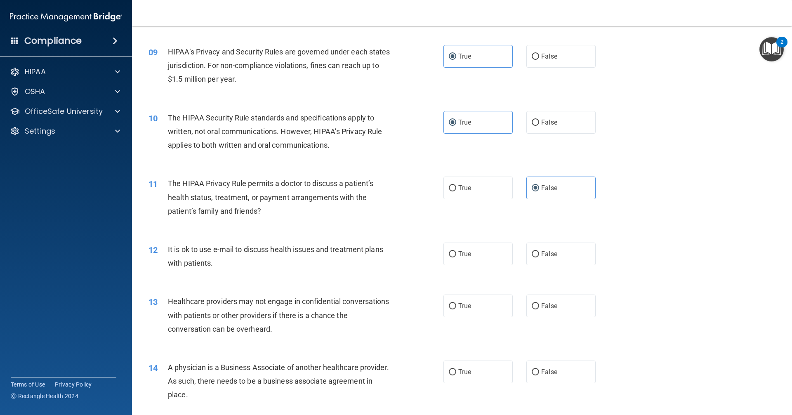
scroll to position [577, 0]
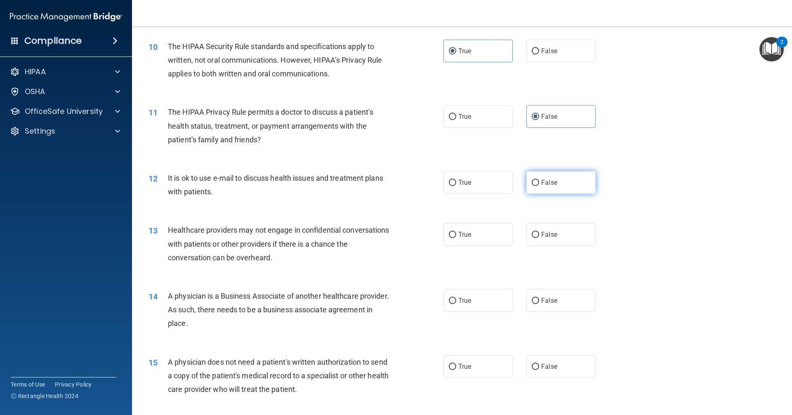
click at [551, 187] on label "False" at bounding box center [560, 182] width 69 height 23
click at [539, 186] on input "False" at bounding box center [535, 183] width 7 height 6
radio input "true"
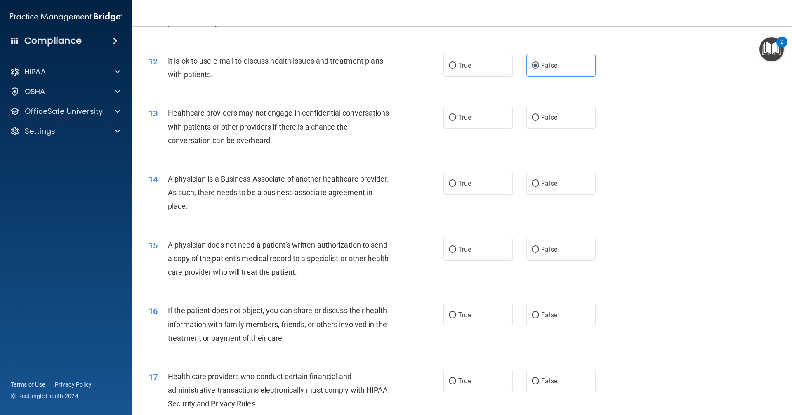
scroll to position [701, 0]
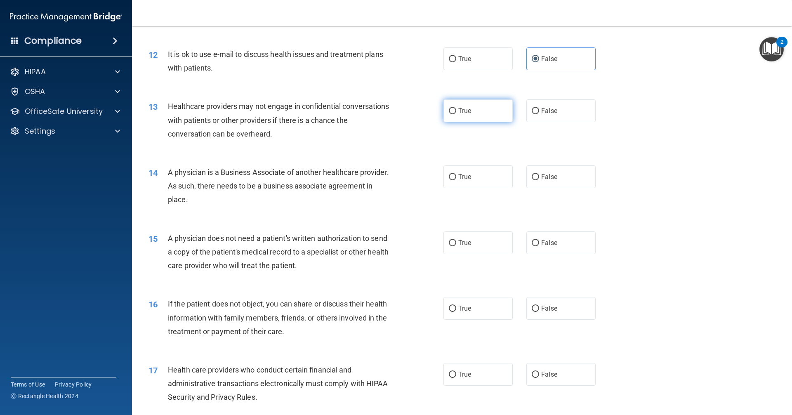
click at [467, 113] on span "True" at bounding box center [464, 111] width 13 height 8
click at [456, 113] on input "True" at bounding box center [452, 111] width 7 height 6
radio input "true"
click at [485, 178] on label "True" at bounding box center [477, 176] width 69 height 23
click at [456, 178] on input "True" at bounding box center [452, 177] width 7 height 6
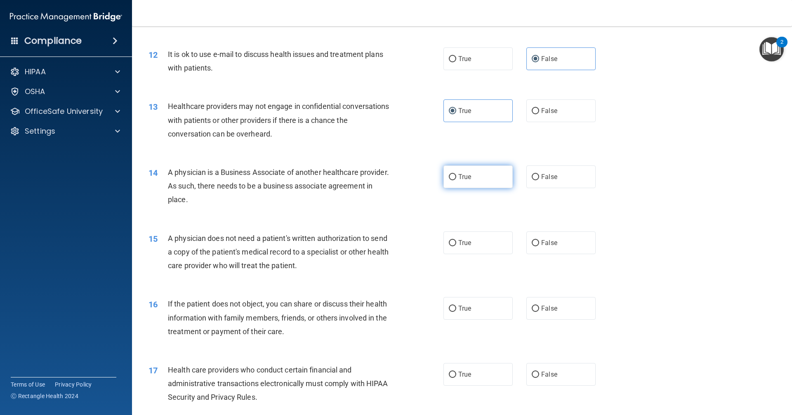
radio input "true"
click at [544, 246] on span "False" at bounding box center [549, 243] width 16 height 8
click at [539, 246] on input "False" at bounding box center [535, 243] width 7 height 6
radio input "true"
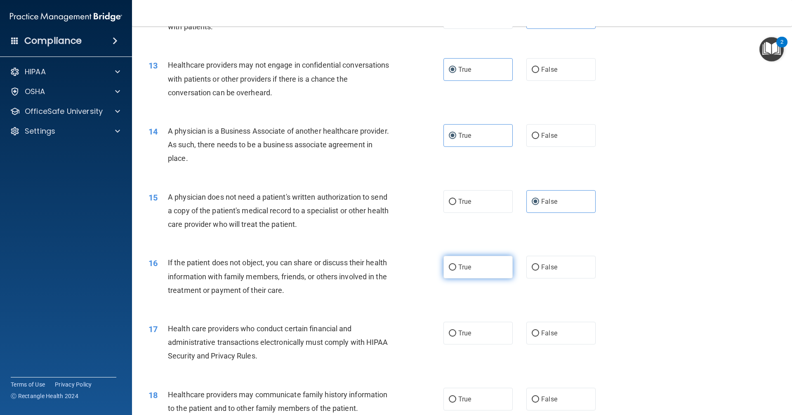
click at [480, 272] on label "True" at bounding box center [477, 267] width 69 height 23
click at [456, 271] on input "True" at bounding box center [452, 267] width 7 height 6
radio input "true"
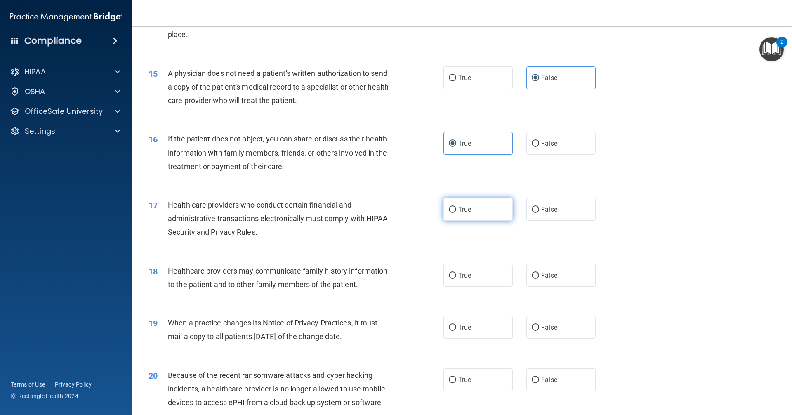
click at [452, 207] on input "True" at bounding box center [452, 210] width 7 height 6
radio input "true"
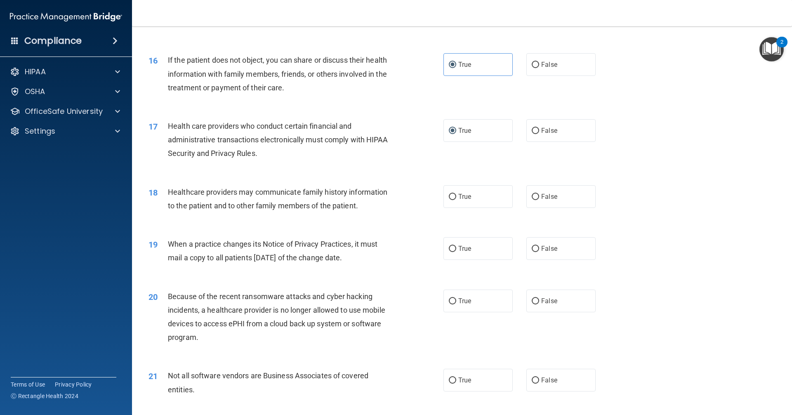
scroll to position [948, 0]
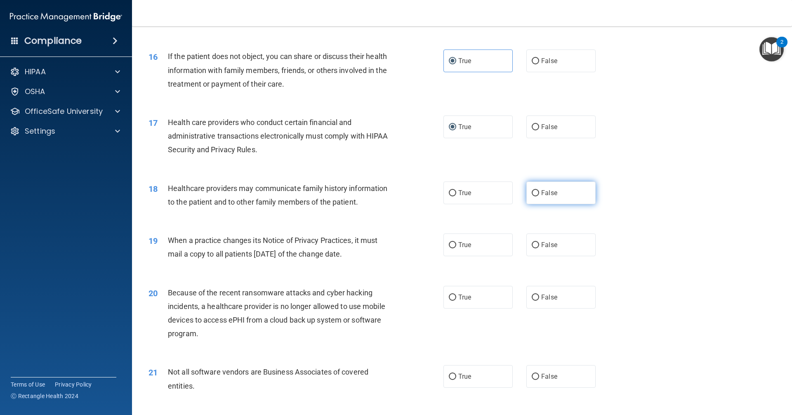
click at [563, 191] on label "False" at bounding box center [560, 192] width 69 height 23
click at [539, 191] on input "False" at bounding box center [535, 193] width 7 height 6
radio input "true"
click at [462, 249] on label "True" at bounding box center [477, 244] width 69 height 23
click at [456, 248] on input "True" at bounding box center [452, 245] width 7 height 6
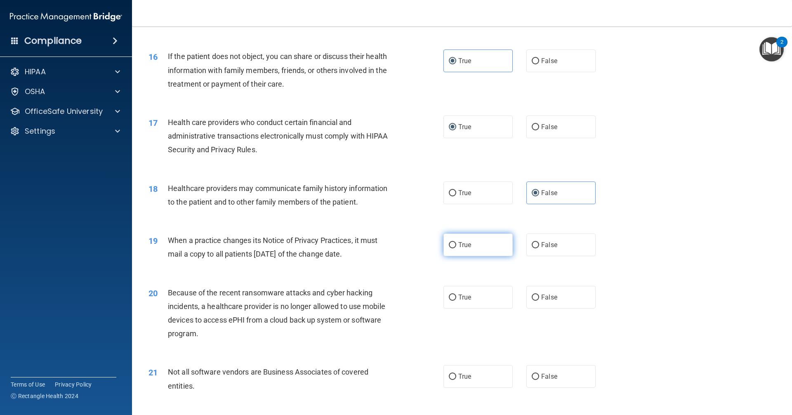
radio input "true"
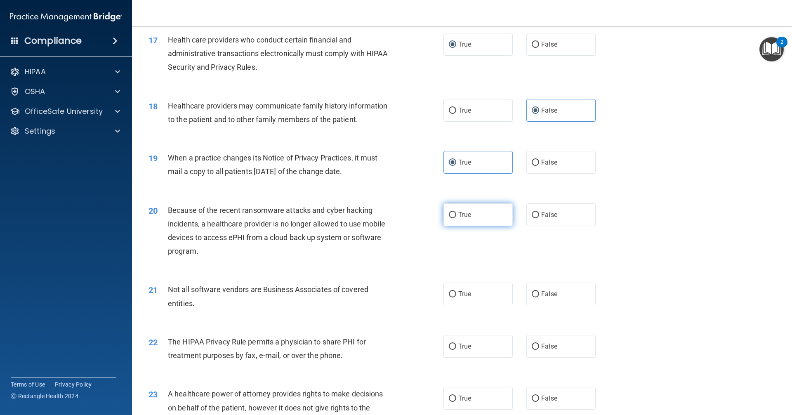
click at [479, 224] on label "True" at bounding box center [477, 214] width 69 height 23
click at [456, 218] on input "True" at bounding box center [452, 215] width 7 height 6
radio input "true"
click at [551, 219] on label "False" at bounding box center [560, 214] width 69 height 23
click at [539, 218] on input "False" at bounding box center [535, 215] width 7 height 6
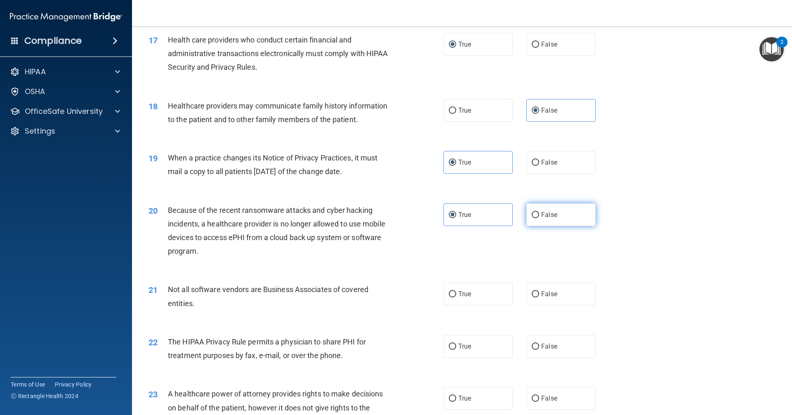
radio input "true"
radio input "false"
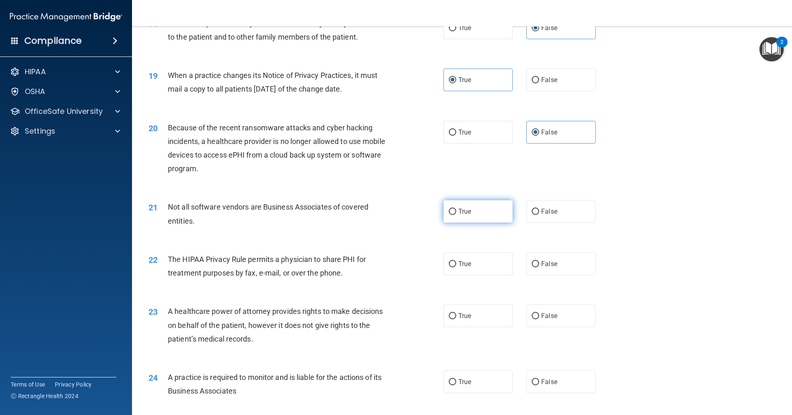
click at [487, 215] on label "True" at bounding box center [477, 211] width 69 height 23
click at [456, 215] on input "True" at bounding box center [452, 212] width 7 height 6
radio input "true"
click at [558, 265] on label "False" at bounding box center [560, 263] width 69 height 23
click at [539, 265] on input "False" at bounding box center [535, 264] width 7 height 6
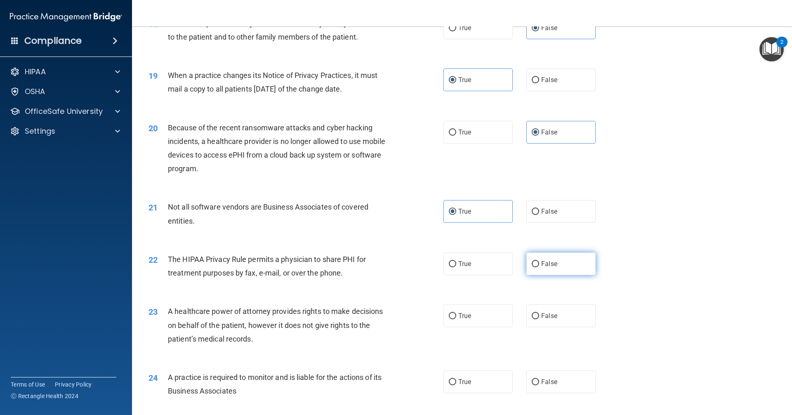
radio input "true"
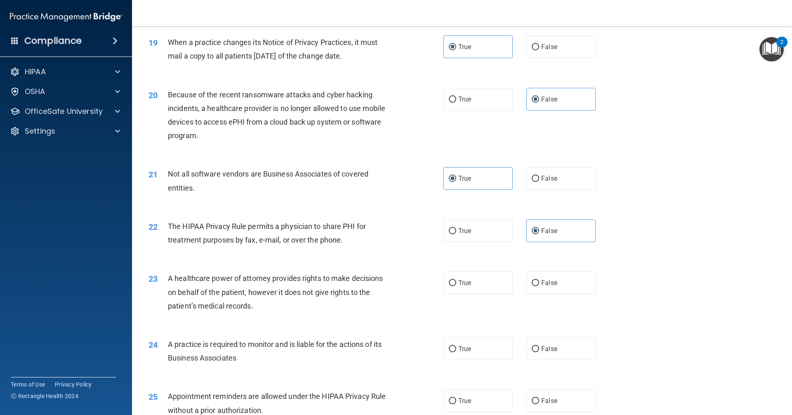
scroll to position [1196, 0]
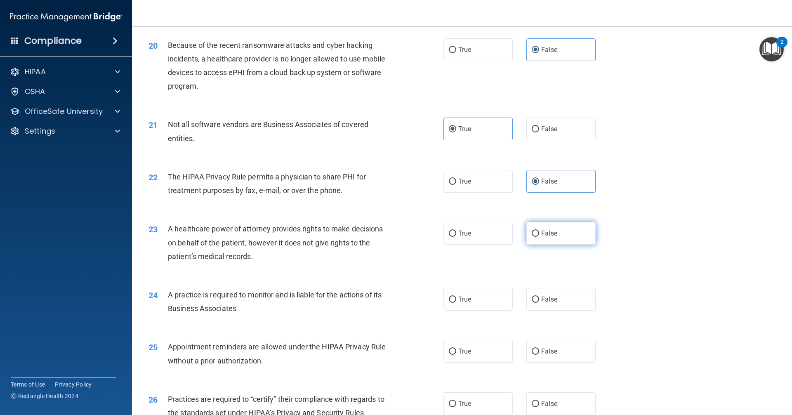
click at [546, 236] on span "False" at bounding box center [549, 233] width 16 height 8
click at [539, 236] on input "False" at bounding box center [535, 234] width 7 height 6
radio input "true"
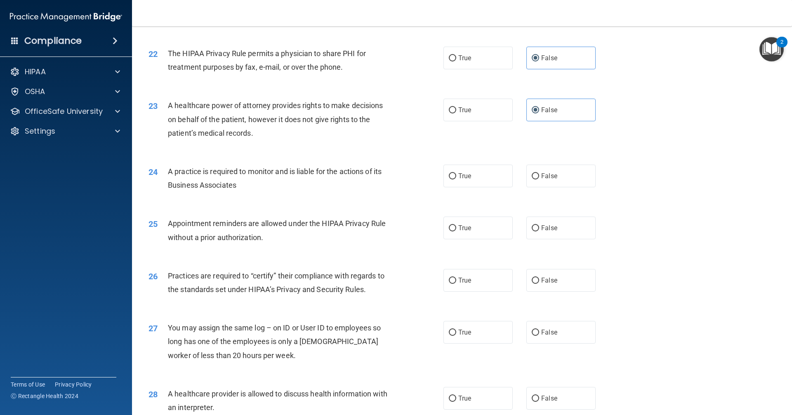
scroll to position [1320, 0]
click at [478, 177] on label "True" at bounding box center [477, 175] width 69 height 23
click at [456, 177] on input "True" at bounding box center [452, 176] width 7 height 6
radio input "true"
click at [468, 226] on label "True" at bounding box center [477, 227] width 69 height 23
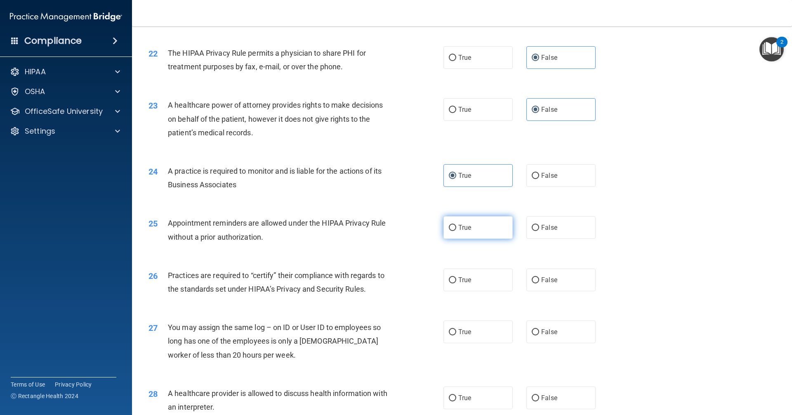
click at [456, 226] on input "True" at bounding box center [452, 228] width 7 height 6
radio input "true"
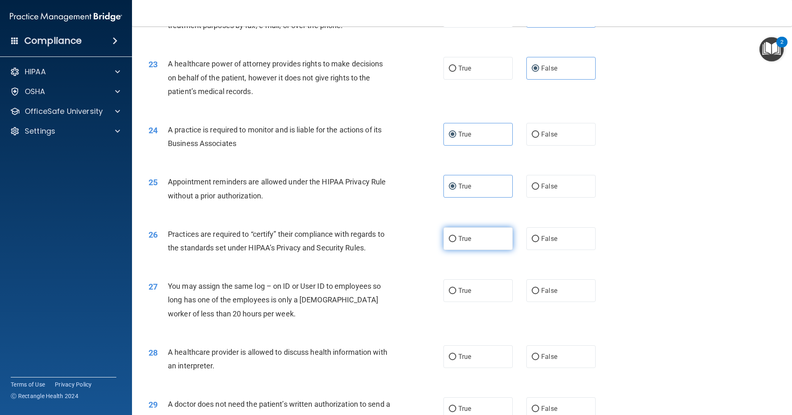
click at [446, 242] on label "True" at bounding box center [477, 238] width 69 height 23
click at [449, 242] on input "True" at bounding box center [452, 239] width 7 height 6
radio input "true"
click at [550, 291] on span "False" at bounding box center [549, 291] width 16 height 8
click at [539, 291] on input "False" at bounding box center [535, 291] width 7 height 6
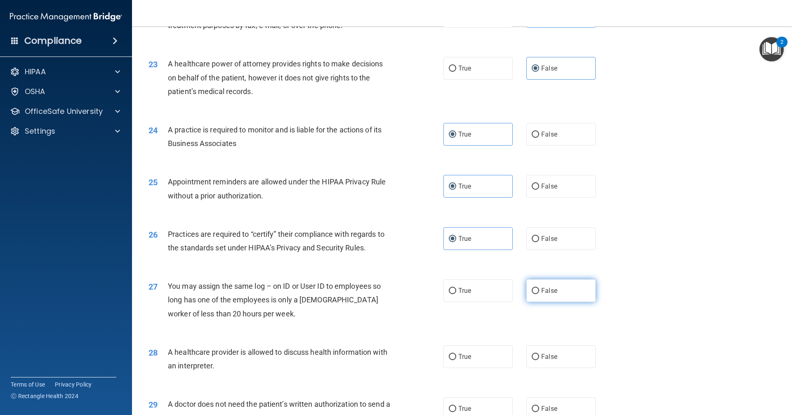
radio input "true"
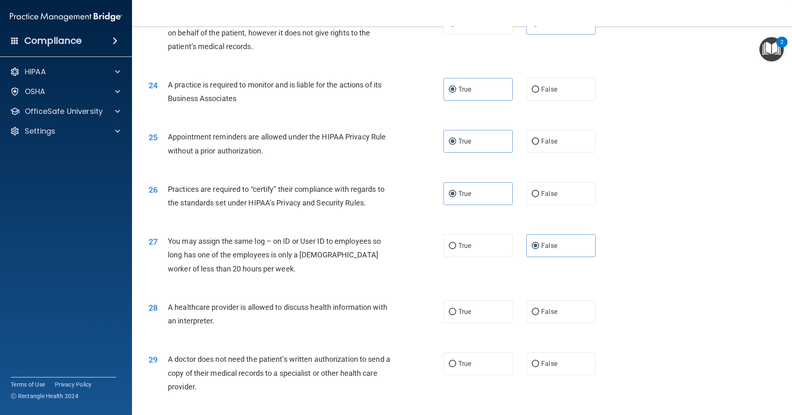
scroll to position [1505, 0]
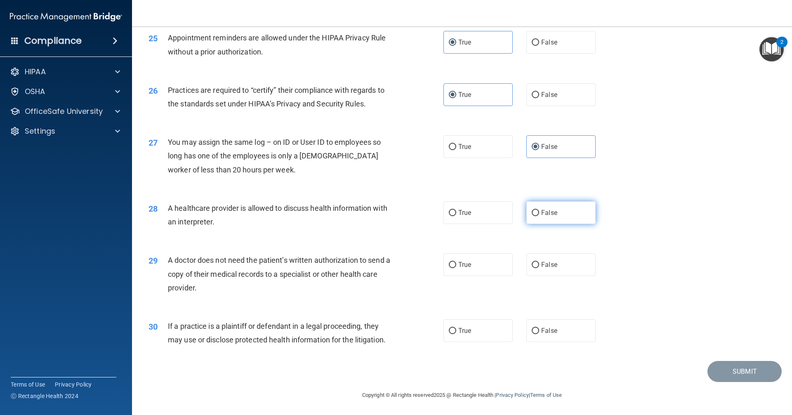
click at [547, 213] on span "False" at bounding box center [549, 213] width 16 height 8
click at [539, 213] on input "False" at bounding box center [535, 213] width 7 height 6
radio input "true"
click at [565, 265] on label "False" at bounding box center [560, 264] width 69 height 23
click at [539, 265] on input "False" at bounding box center [535, 265] width 7 height 6
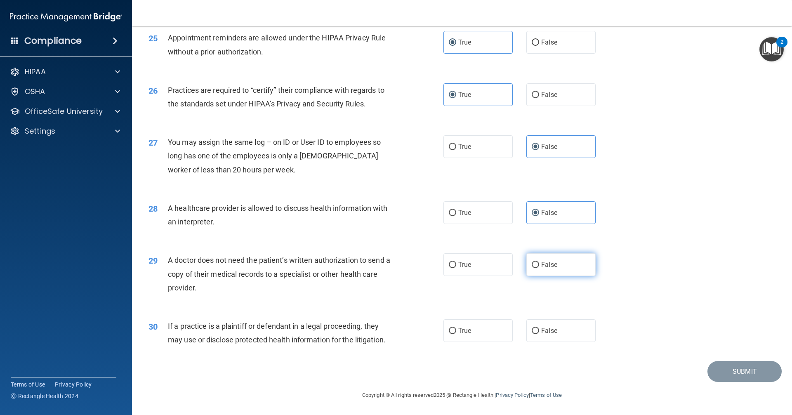
radio input "true"
click at [499, 325] on label "True" at bounding box center [477, 330] width 69 height 23
click at [456, 328] on input "True" at bounding box center [452, 331] width 7 height 6
radio input "true"
click at [739, 370] on button "Submit" at bounding box center [744, 371] width 74 height 21
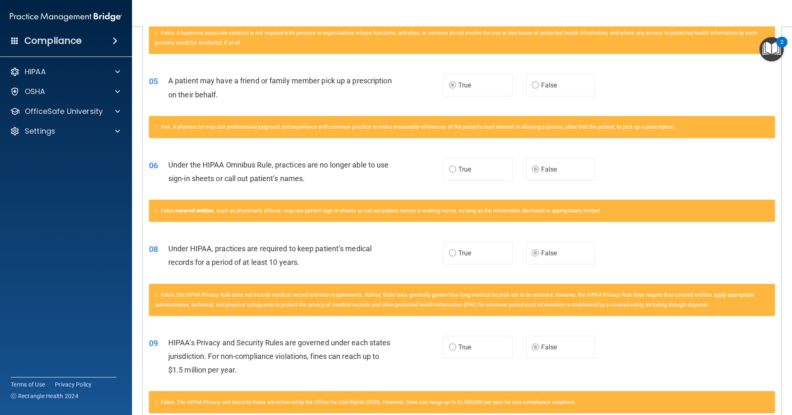
scroll to position [186, 0]
